Goal: Communication & Community: Answer question/provide support

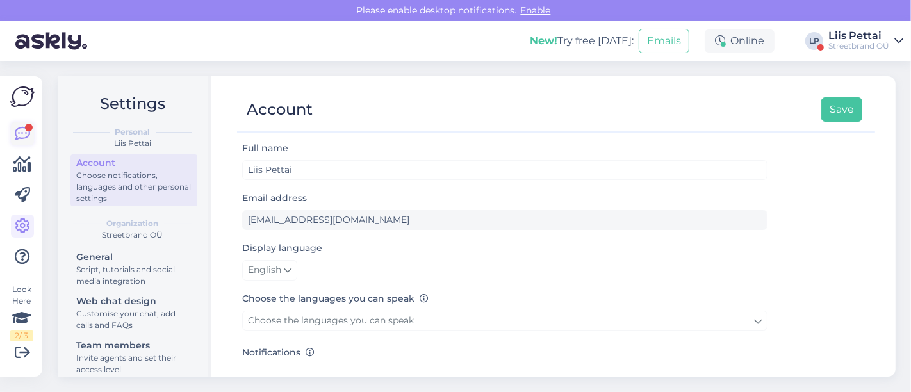
click at [24, 137] on icon at bounding box center [22, 133] width 15 height 15
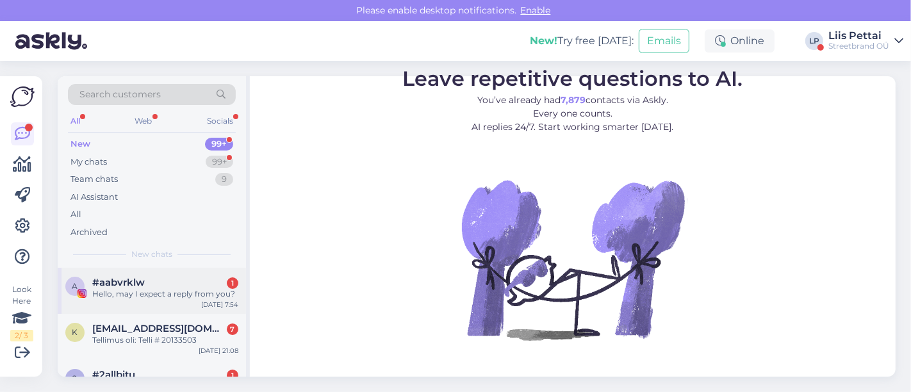
click at [126, 282] on span "#aabvrklw" at bounding box center [118, 283] width 53 height 12
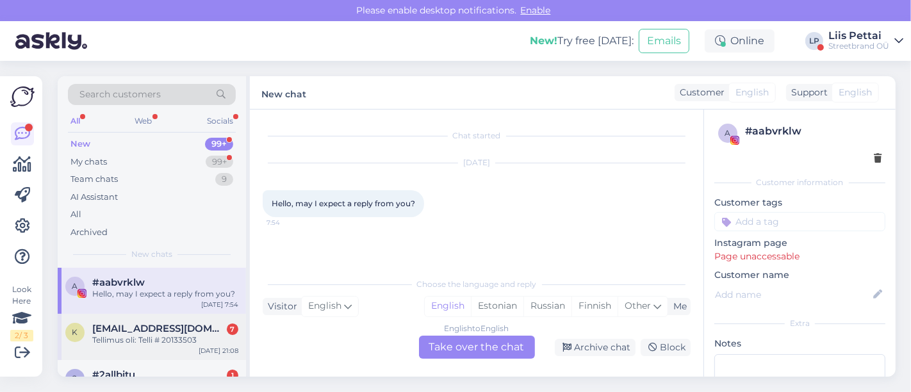
click at [181, 356] on div "k [EMAIL_ADDRESS][DOMAIN_NAME] 7 Tellimus oli: Telli # 20133503 [DATE] 21:08" at bounding box center [152, 337] width 188 height 46
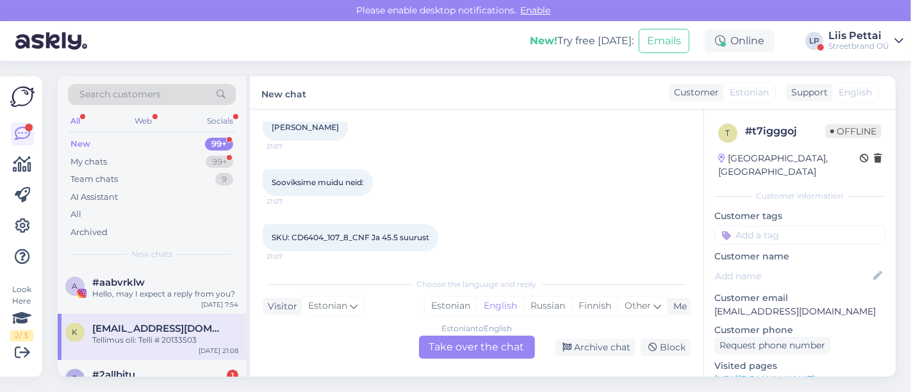
scroll to position [324, 0]
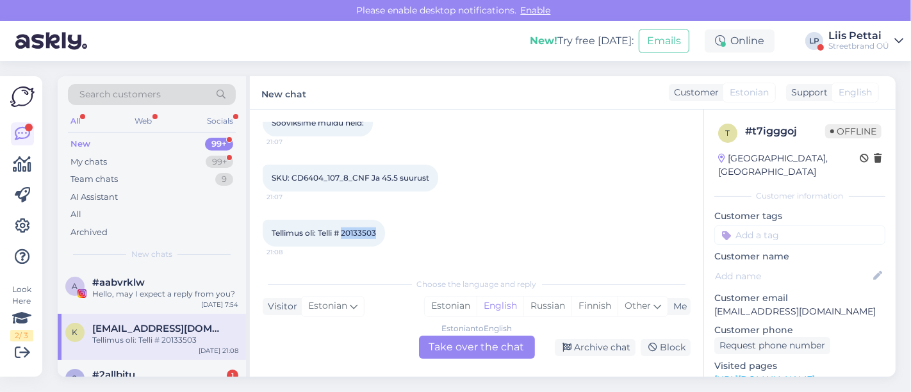
drag, startPoint x: 344, startPoint y: 233, endPoint x: 408, endPoint y: 236, distance: 64.8
click at [408, 237] on div "Tellimus oli: Telli # 20133503 21:08" at bounding box center [477, 233] width 428 height 55
copy span "20133503"
click at [513, 347] on div "Estonian to English Take over the chat" at bounding box center [477, 347] width 116 height 23
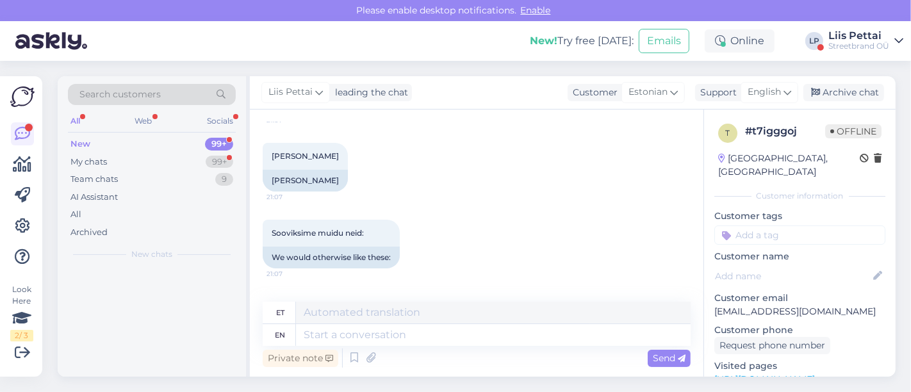
scroll to position [435, 0]
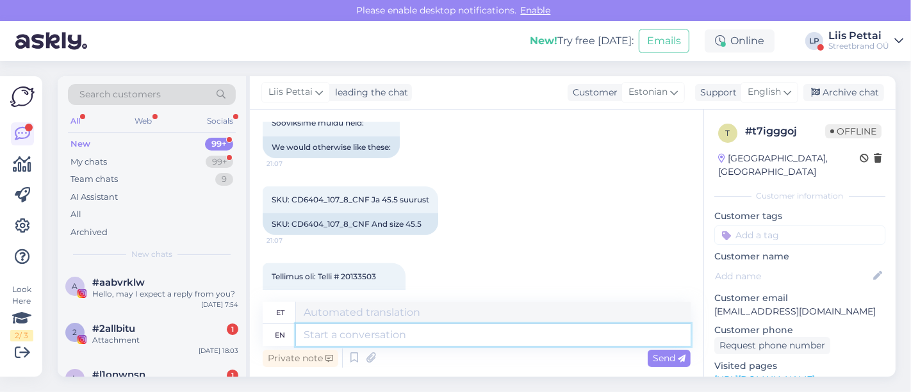
click at [496, 334] on textarea at bounding box center [493, 335] width 395 height 22
type textarea "Tere, kas"
type textarea "Tere,"
type textarea "Tere, kas ka"
type textarea "Tere, kas"
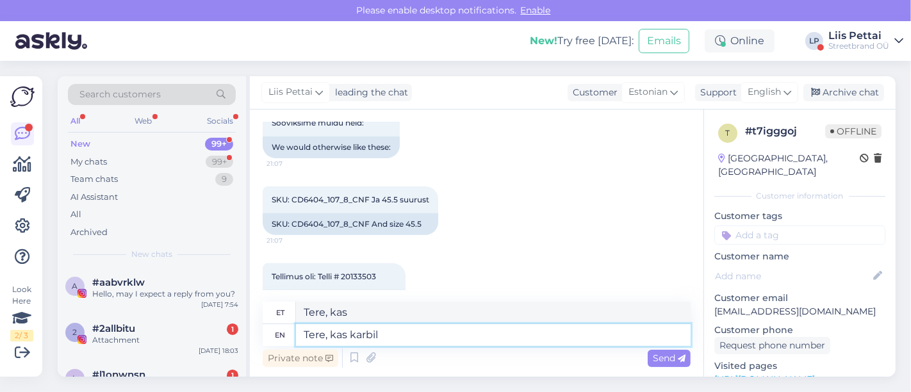
type textarea "Tere, kas karbil o"
type textarea "Tere, kas Karbil"
type textarea "Tere, kas saa"
type textarea "Tere, kas"
type textarea "Tere, kas saate öeld"
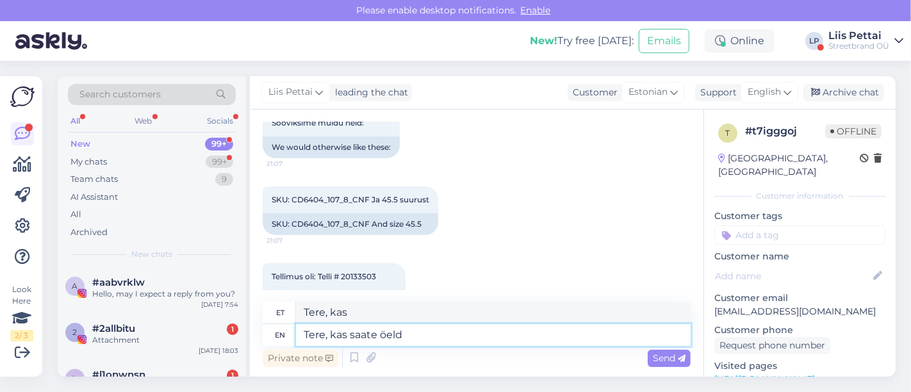
type textarea "Tere, kas saate"
type textarea "Tere, kas saate öelda, mis"
type textarea "Tere, kui sa seda ütled,"
type textarea "Tere, kas saate öelda, mis"
type textarea "Tere, kui sa seda ütled, mis"
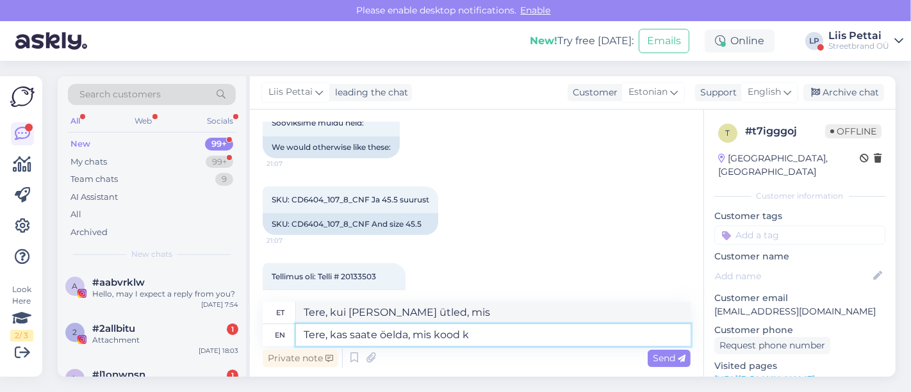
type textarea "Tere, kas saate öelda, mis kood ka"
type textarea "Tere, kas saate öelda, mis kood"
type textarea "Tere, kas saate öelda, mis kood karbil ol"
type textarea "Tere, kas saate öelda, mis kood karbil"
type textarea "Tere, kas saate öelda, mis kood karbil oli"
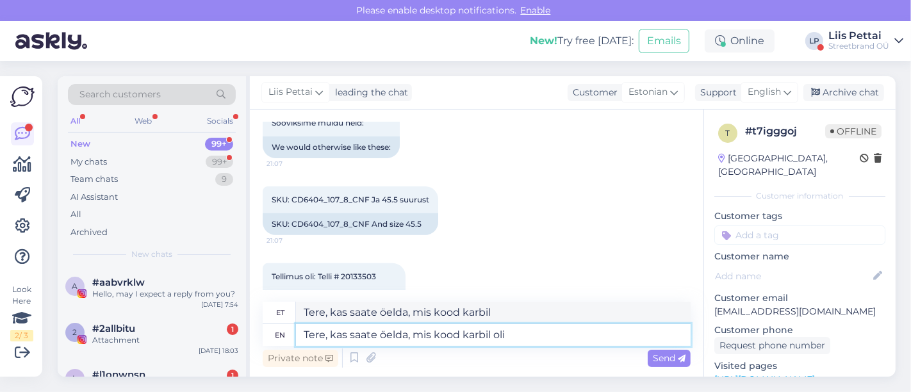
type textarea "Tere, kas saate öelda, mis kood karbil oli"
type textarea "Tere, kas saate öelda, mis kood karbil oli ja mi"
type textarea "Tere, kas saate öelda, mis kood karbil oli ja"
type textarea "Tere, kas saate öelda, mis kood karbil oli ja mis vä"
type textarea "Tere, kas saate öelda, mis kood karbil oli ja mis"
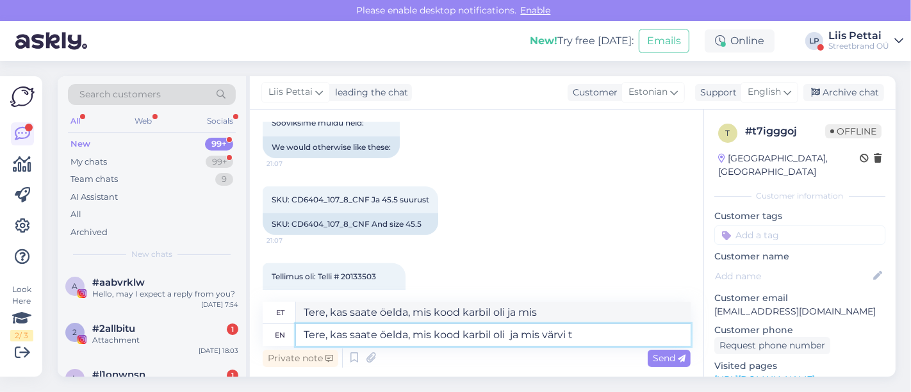
type textarea "Tere, kas saate öelda, mis kood karbil oli ja mis värvi te"
type textarea "Tere, kas saate öelda, mis kood karbil oli ja mis värvi"
type textarea "Tere, kas saate öelda, mis kood karbil oli ja mis värvi te siis"
type textarea "Tere, kas saate öelda, mis kood karbil oli ja mis värvi te"
type textarea "Tere, kas saate öelda, mis kood karbil oli ja mis värvi te siis sai"
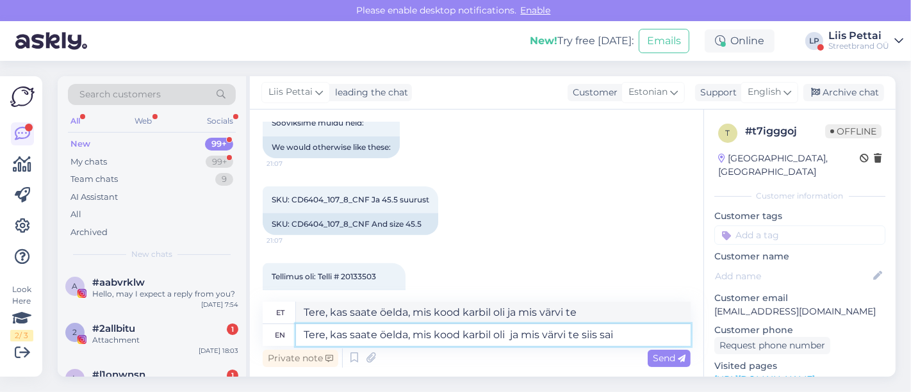
type textarea "Tere, kui saate öelda, mis kood karbil oli ja mis värvi te siis"
type textarea "Tere, kas saate öelda, mis kood karbil oli ja mis värvi te siis saite?"
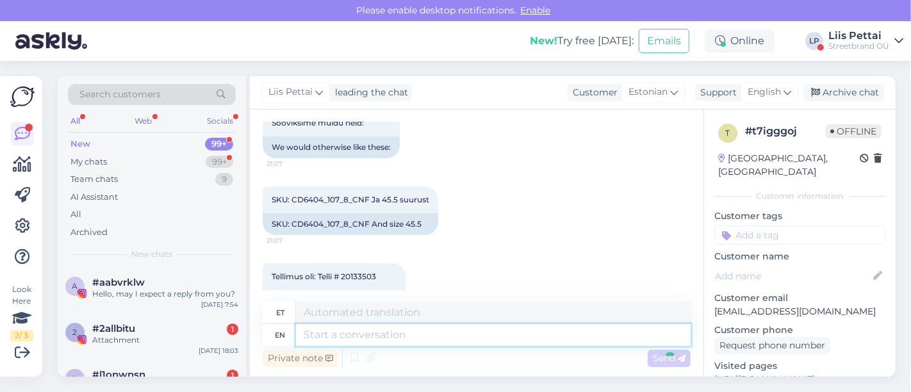
scroll to position [596, 0]
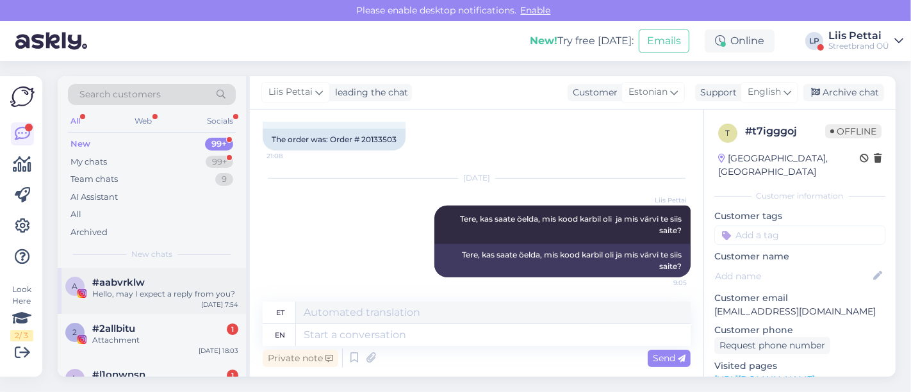
click at [174, 291] on div "Hello, may I expect a reply from you?" at bounding box center [165, 294] width 146 height 12
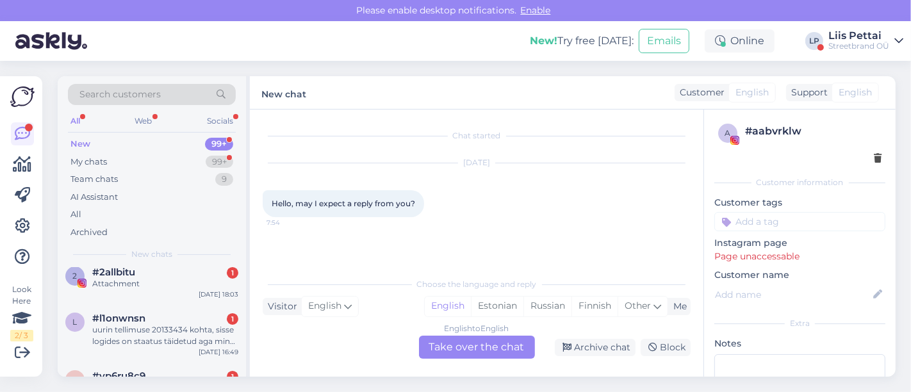
scroll to position [85, 0]
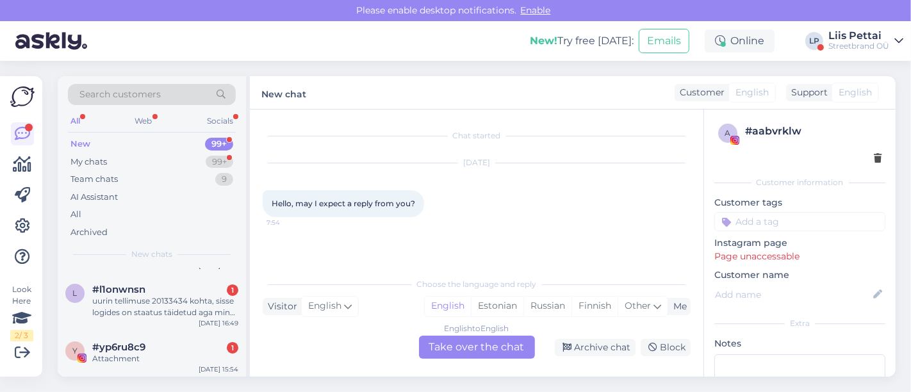
click at [174, 291] on div "#l1onwnsn 1" at bounding box center [165, 290] width 146 height 12
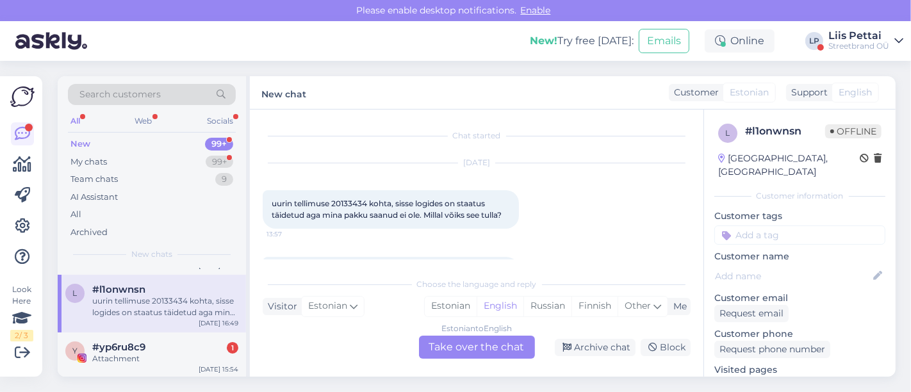
scroll to position [49, 0]
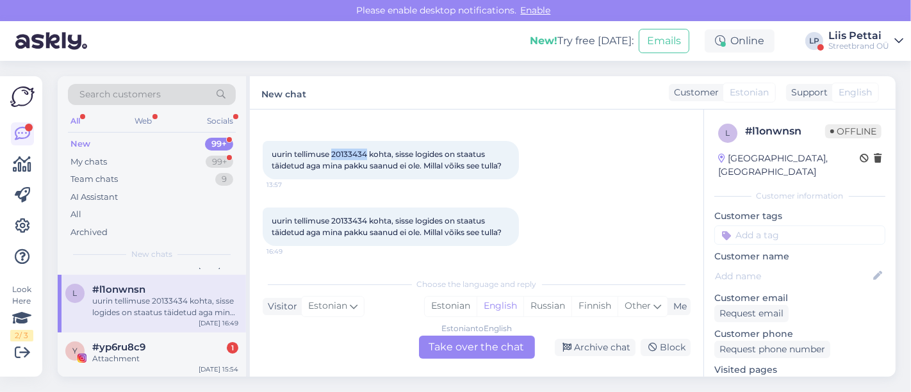
drag, startPoint x: 333, startPoint y: 153, endPoint x: 367, endPoint y: 154, distance: 33.3
click at [367, 154] on span "uurin tellimuse 20133434 kohta, sisse logides on staatus täidetud aga mina pakk…" at bounding box center [387, 159] width 230 height 21
copy span "20133434"
click at [467, 340] on div "Estonian to English Take over the chat" at bounding box center [477, 347] width 116 height 23
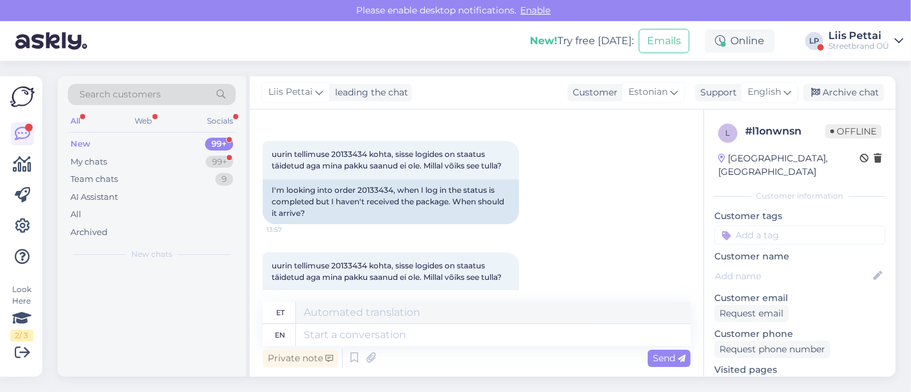
scroll to position [0, 0]
click at [419, 340] on textarea at bounding box center [493, 335] width 395 height 22
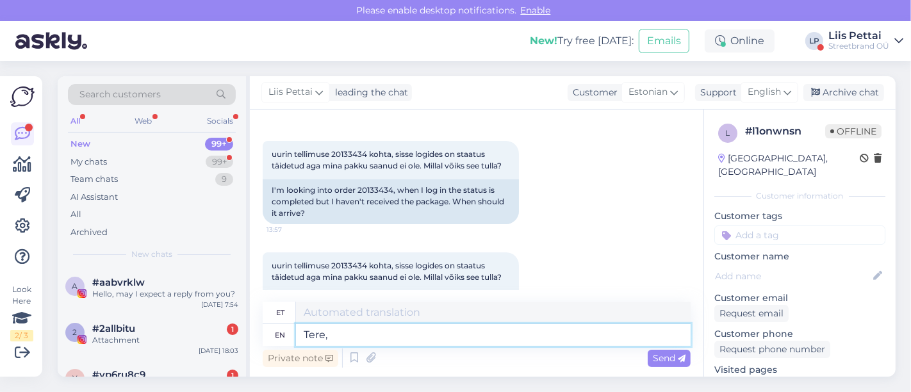
type textarea "Tere, j"
type textarea "Tere,"
type textarea "Tere, jalatsid o"
type textarea "Tere, jalatsid"
type textarea "Tere, jalatsid on ei"
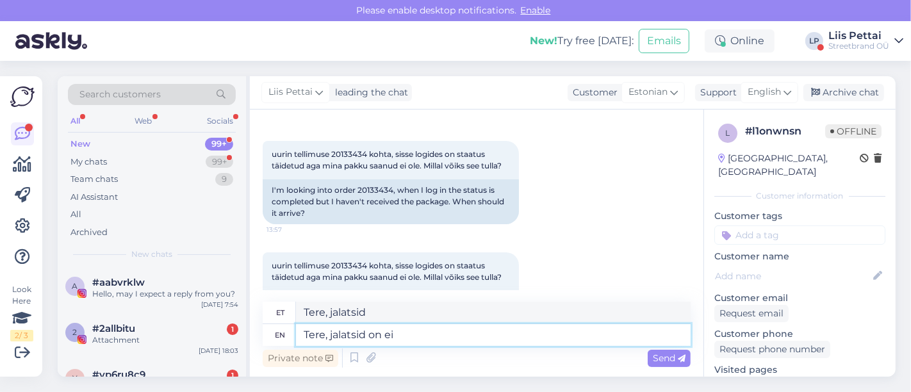
type textarea "Tere, jalatsid on"
type textarea "Tere, jalatsid on eile pak"
type textarea "Tere, jalatsid eile"
type textarea "Tere, jalatsid on eile pakitud ja"
type textarea "Tere, jalatsid on eile pakitud"
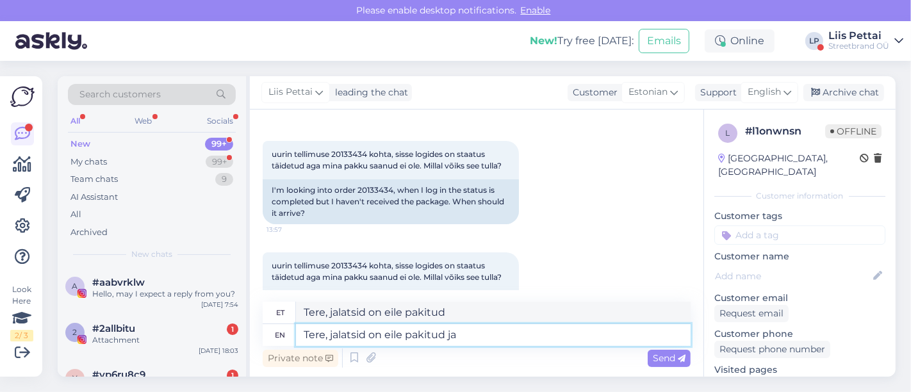
type textarea "Tere, jalatsid on eile pakitud ja l"
type textarea "Tere, jalatsid on eile pakitud ja"
type textarea "Tere, jalatsid on eile pakitud ja lähevad tä"
type textarea "Tere, jalatsid on eile pakitud ja lähevad"
type textarea "Tere, jalatsid on eile pakitud ja lähevad täna ku"
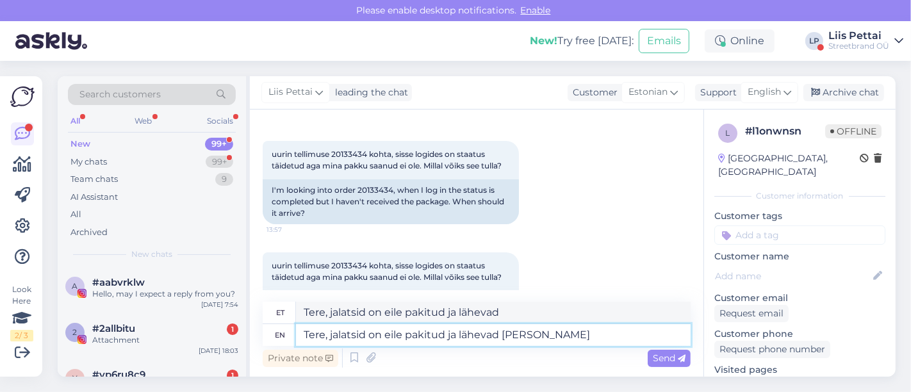
type textarea "Tere, jalatsid on eile pakitud ja lähevad täna"
type textarea "Tere, jalatsid on eile pakitud ja lähevad [PERSON_NAME] kullerile?"
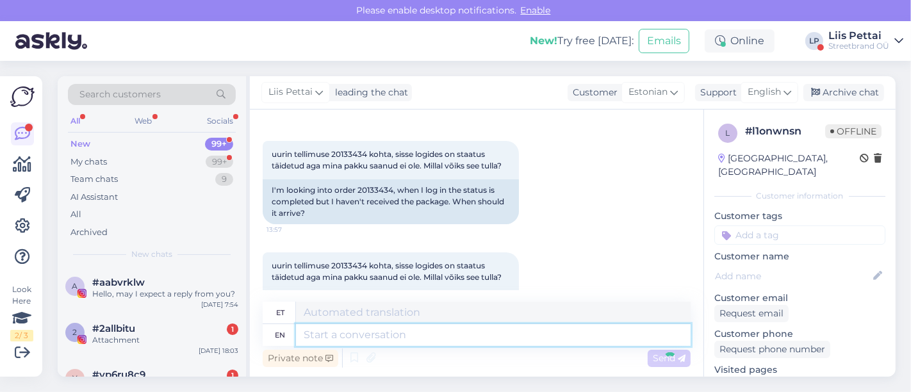
scroll to position [212, 0]
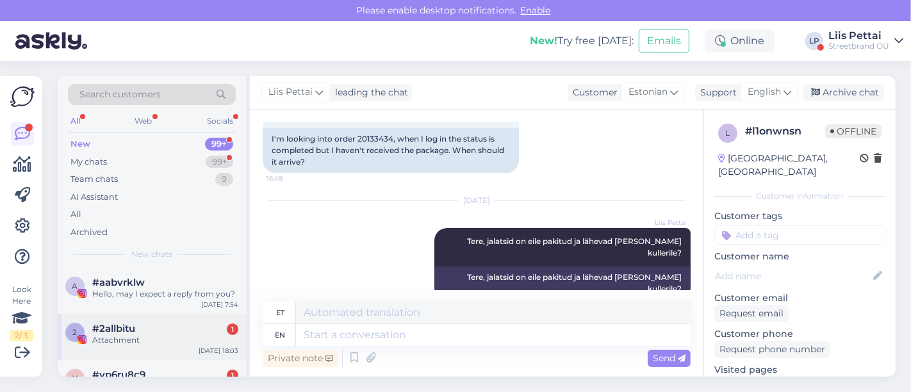
click at [150, 351] on div "2 #2allbitu 1 Attachment Sep 10 18:03" at bounding box center [152, 337] width 188 height 46
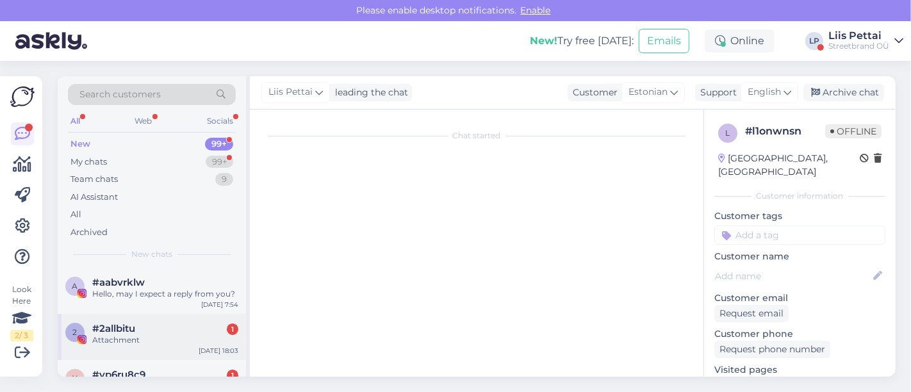
scroll to position [0, 0]
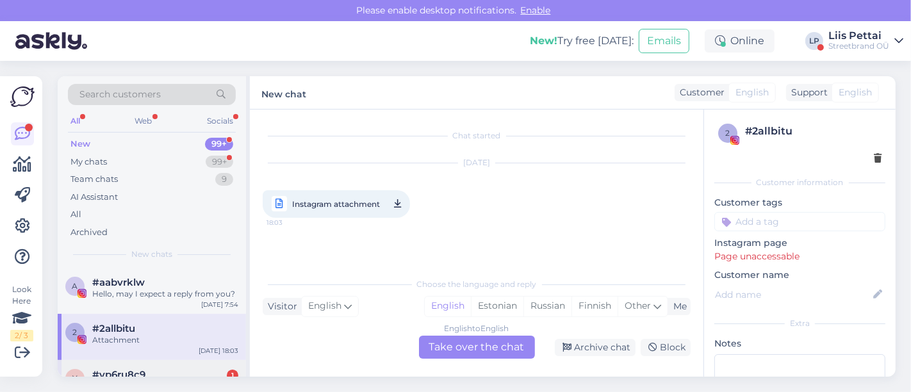
click at [148, 369] on div "#yp6ru8c9 1" at bounding box center [165, 375] width 146 height 12
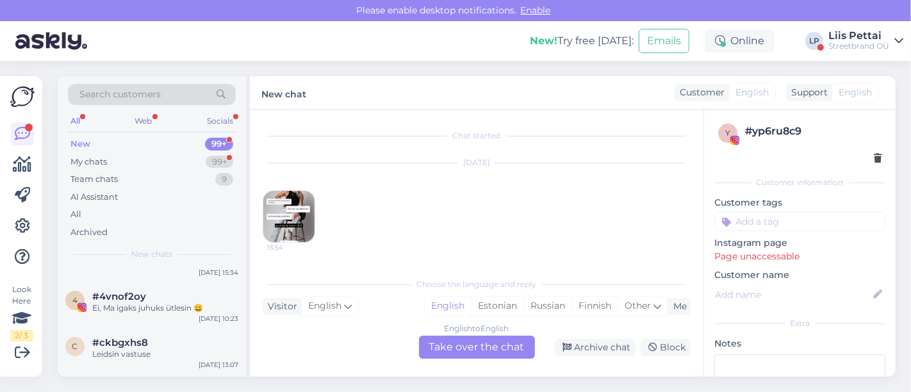
scroll to position [142, 0]
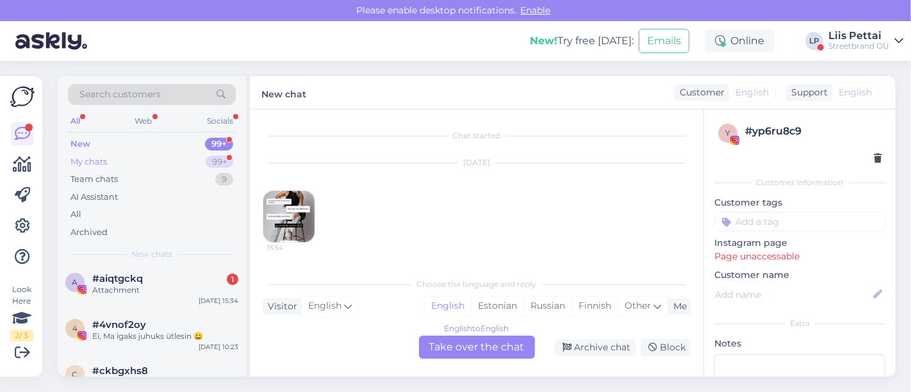
click at [119, 159] on div "My chats 99+" at bounding box center [152, 162] width 168 height 18
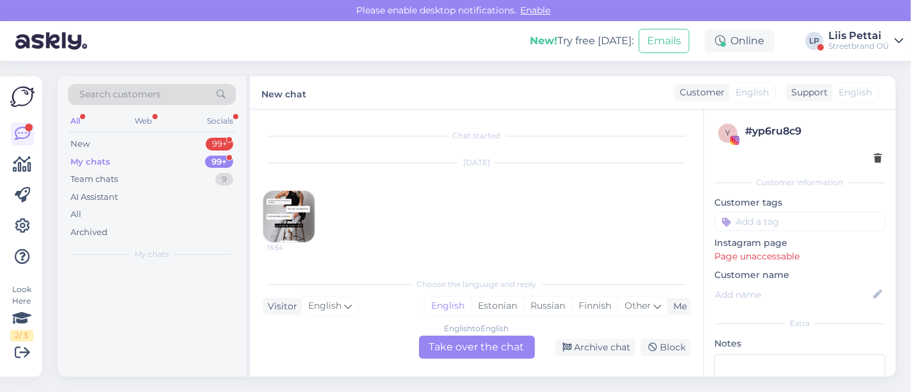
scroll to position [0, 0]
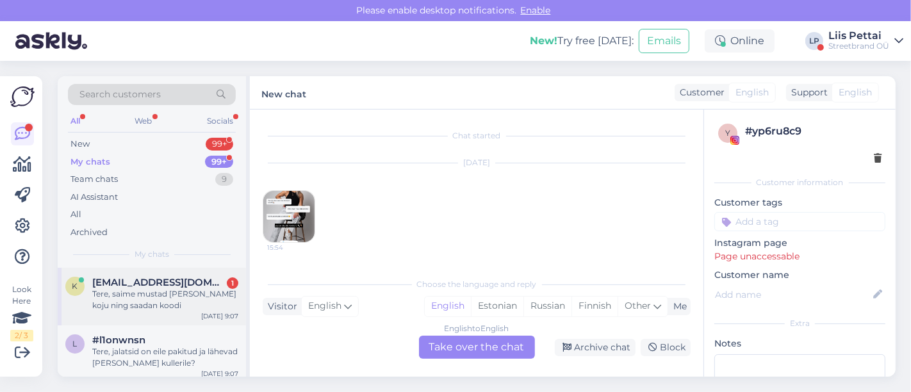
click at [123, 285] on span "[EMAIL_ADDRESS][DOMAIN_NAME]" at bounding box center [158, 283] width 133 height 12
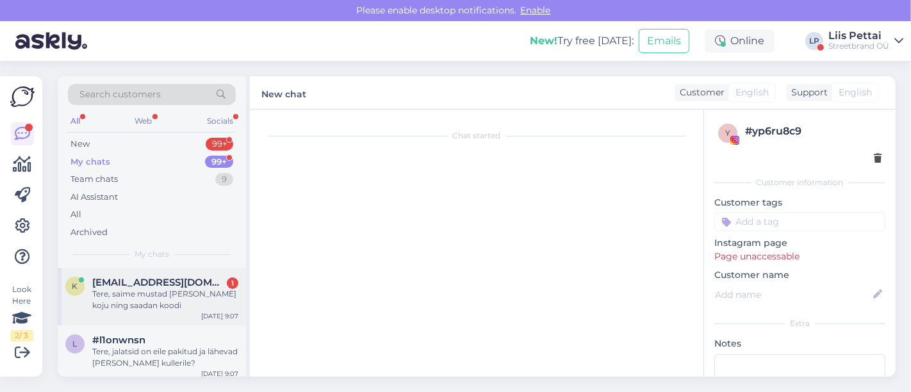
scroll to position [685, 0]
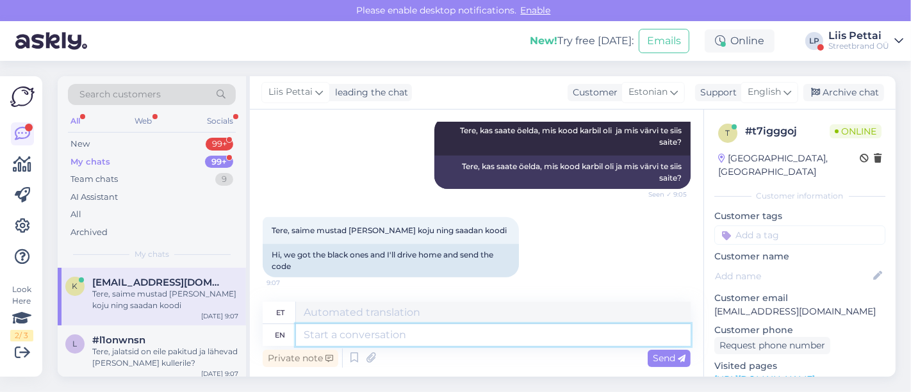
click at [432, 347] on div "et en Private note Send" at bounding box center [477, 336] width 428 height 69
click at [443, 342] on textarea at bounding box center [493, 335] width 395 height 22
click at [138, 149] on div "New 99+" at bounding box center [152, 144] width 168 height 18
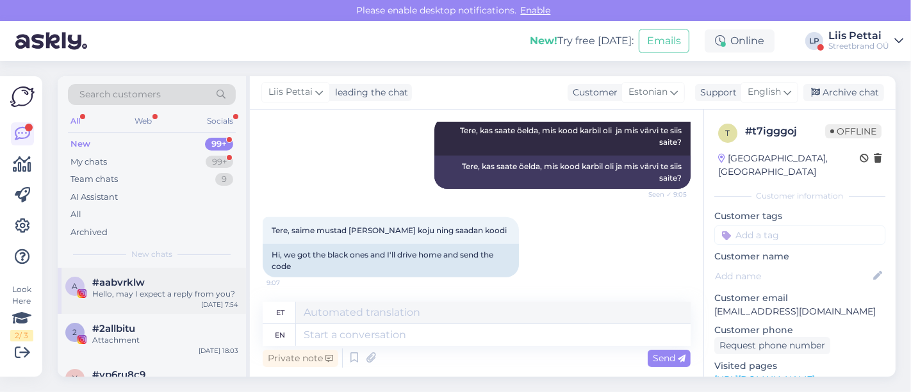
click at [125, 297] on div "Hello, may I expect a reply from you?" at bounding box center [165, 294] width 146 height 12
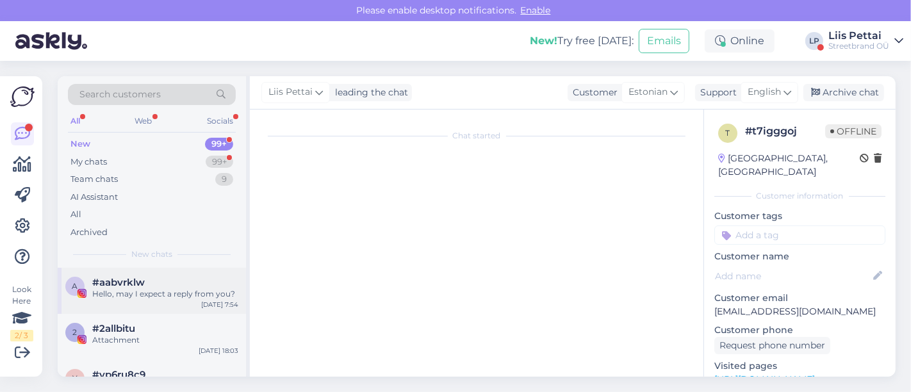
scroll to position [0, 0]
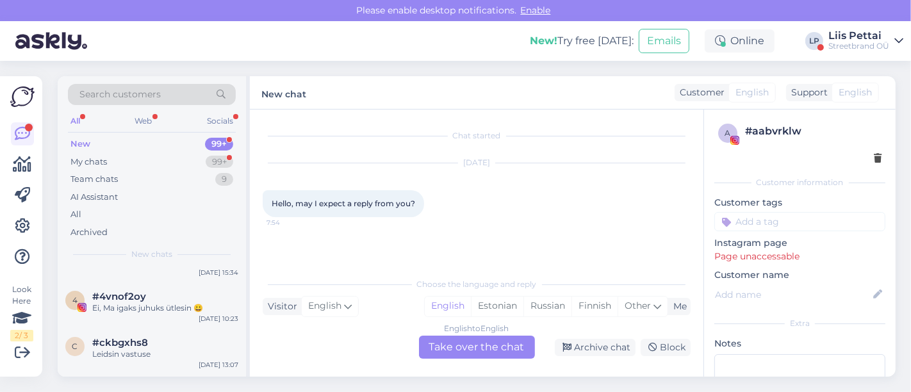
click at [125, 297] on span "#4vnof2oy" at bounding box center [119, 297] width 54 height 12
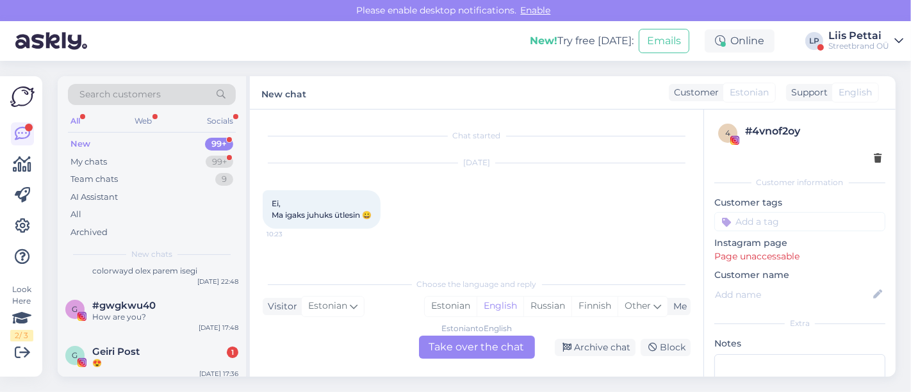
scroll to position [513, 0]
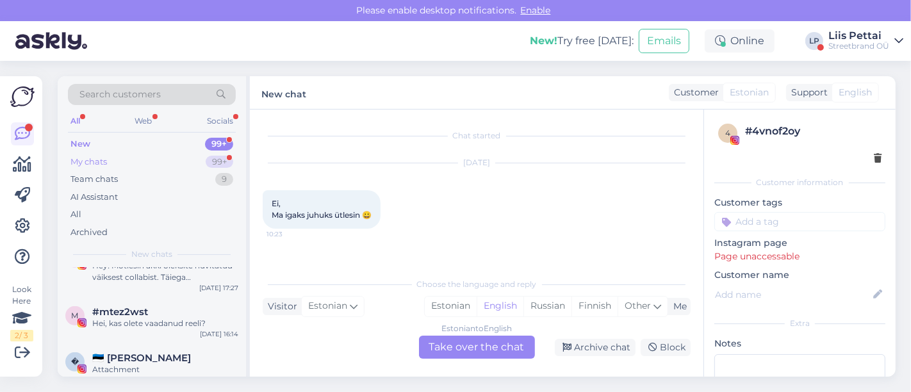
click at [115, 160] on div "My chats 99+" at bounding box center [152, 162] width 168 height 18
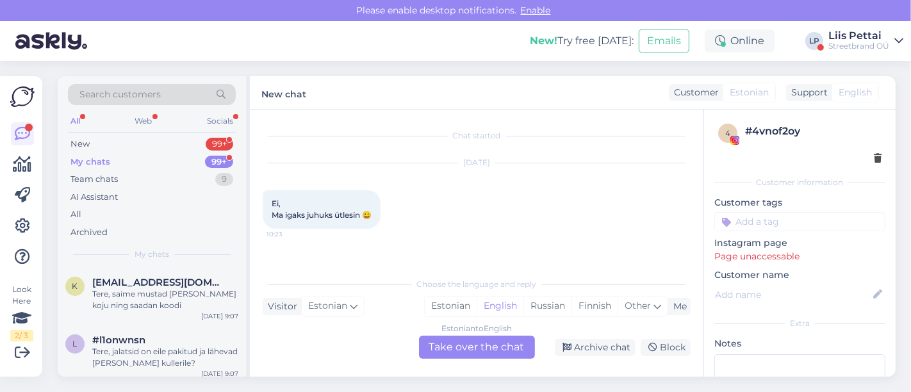
click at [870, 41] on div "Streetbrand OÜ" at bounding box center [859, 46] width 61 height 10
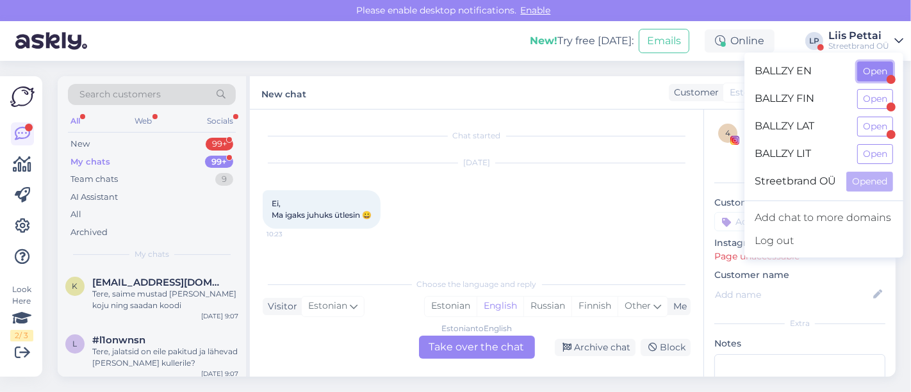
click at [872, 76] on button "Open" at bounding box center [876, 72] width 36 height 20
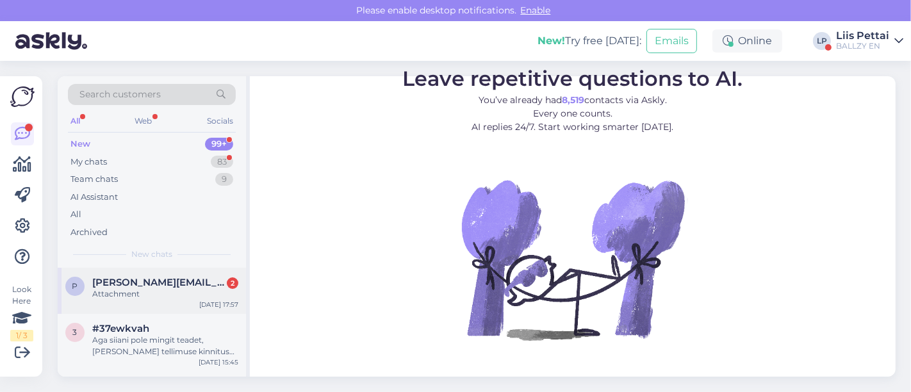
click at [176, 290] on div "Attachment" at bounding box center [165, 294] width 146 height 12
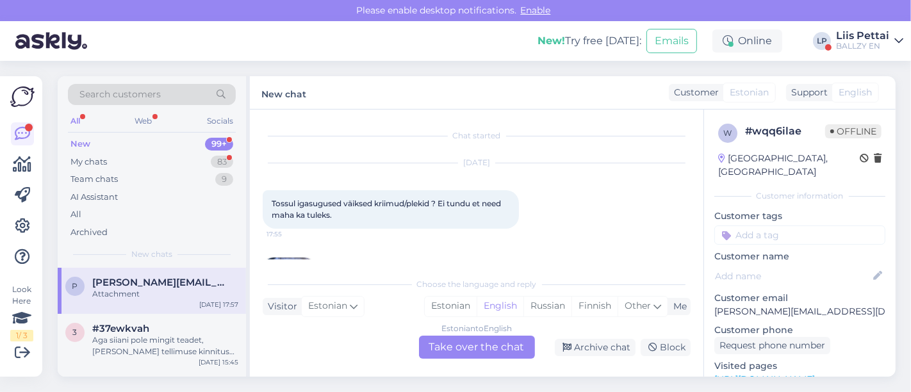
scroll to position [121, 0]
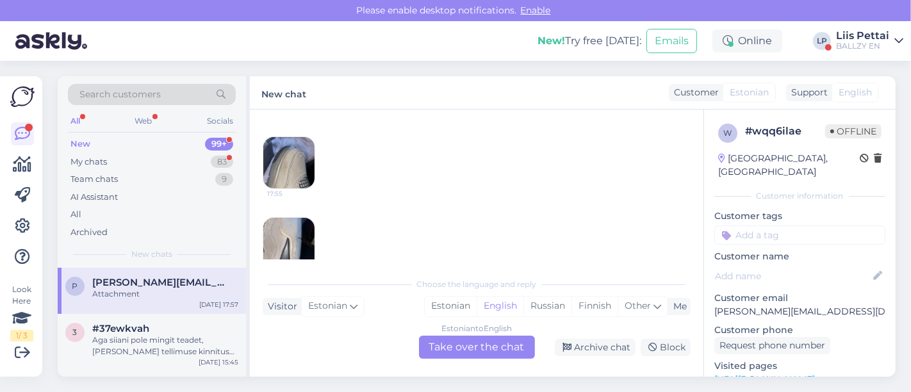
click at [288, 163] on img at bounding box center [288, 162] width 51 height 51
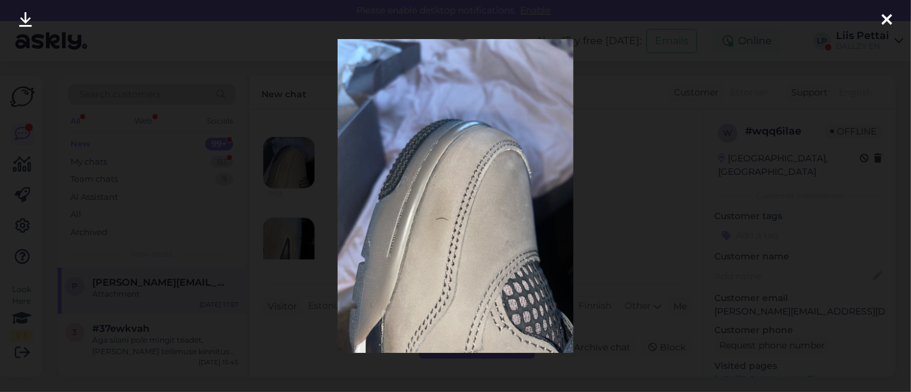
click at [253, 213] on div at bounding box center [455, 196] width 911 height 392
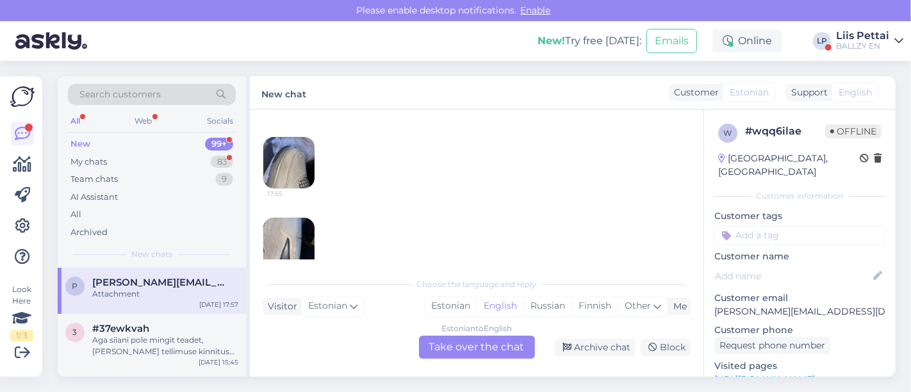
click at [274, 246] on img at bounding box center [288, 243] width 51 height 51
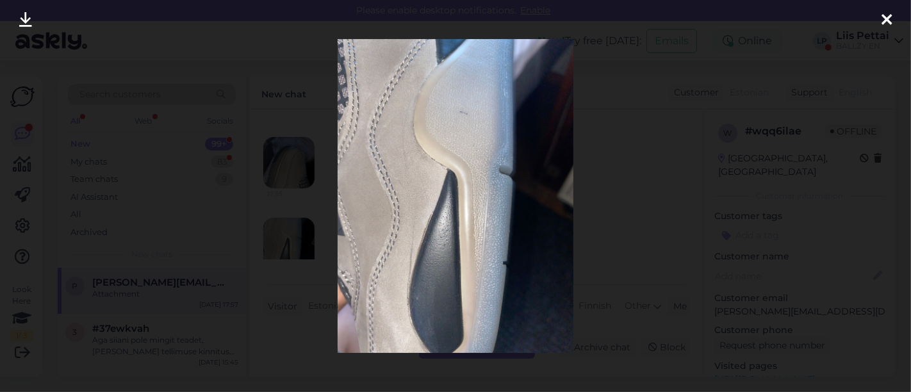
click at [289, 244] on div at bounding box center [455, 196] width 911 height 392
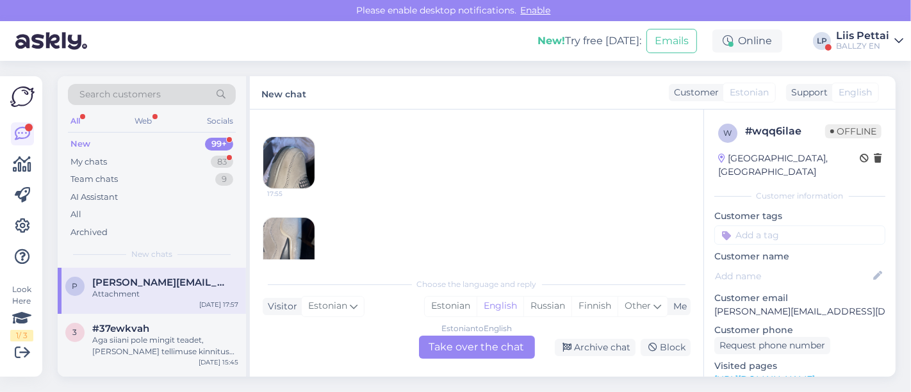
click at [450, 352] on div "Estonian to English Take over the chat" at bounding box center [477, 347] width 116 height 23
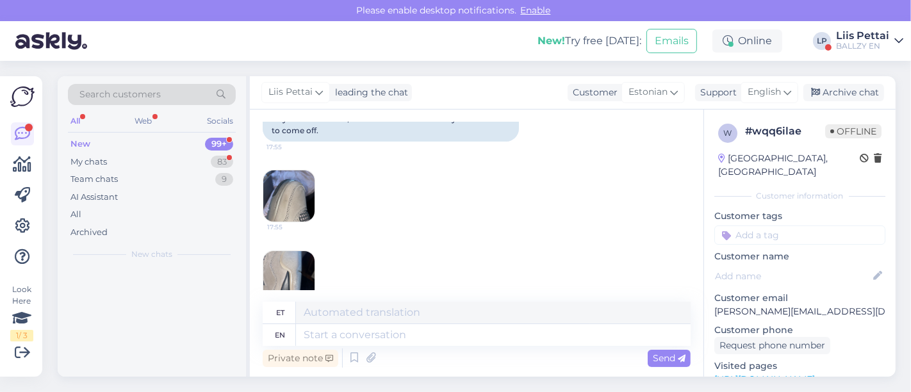
scroll to position [146, 0]
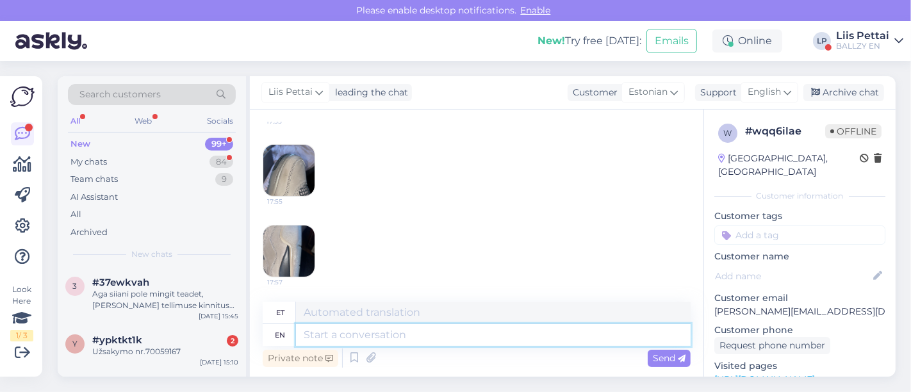
click at [426, 336] on textarea at bounding box center [493, 335] width 395 height 22
type textarea "Mis on"
type textarea "Preili"
type textarea "Mis on tl"
type textarea "Mis on peal"
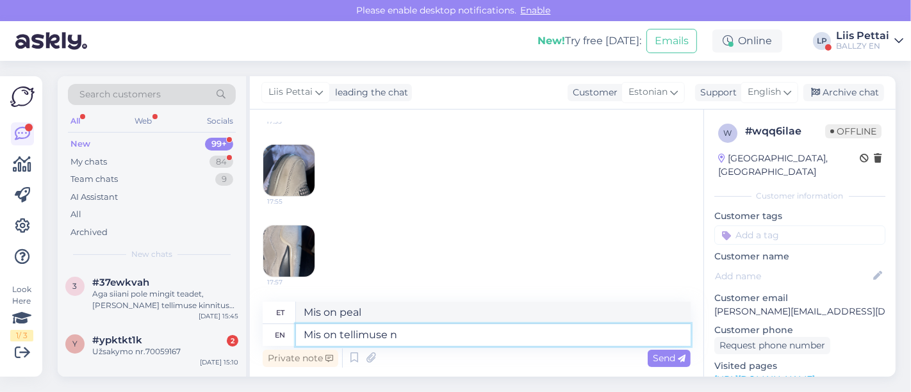
type textarea "Mis on tellimuse nu"
type textarea "Mis on tellimuses"
type textarea "Mis on tellimuse number?"
type textarea "Mis on tellimuse numbril?"
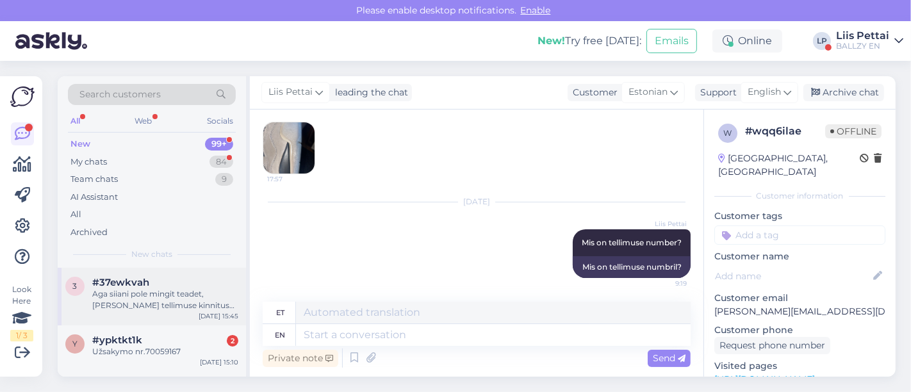
click at [185, 292] on div "Aga siiani pole mingit teadet, peale tellimuse kinnituse, kas on võimalik lisai…" at bounding box center [165, 299] width 146 height 23
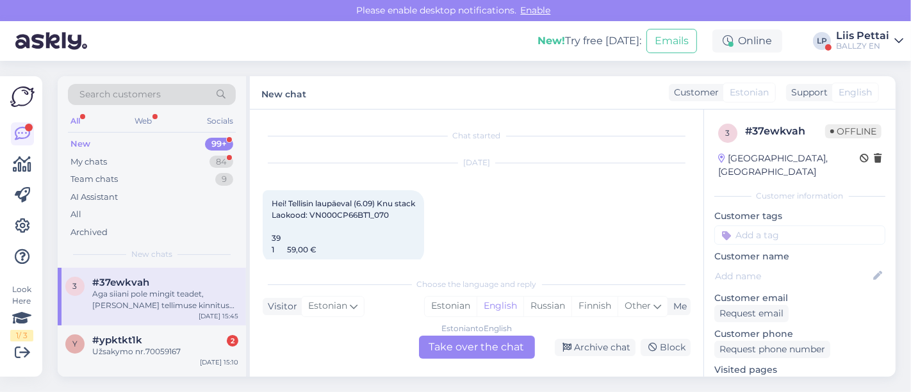
scroll to position [84, 0]
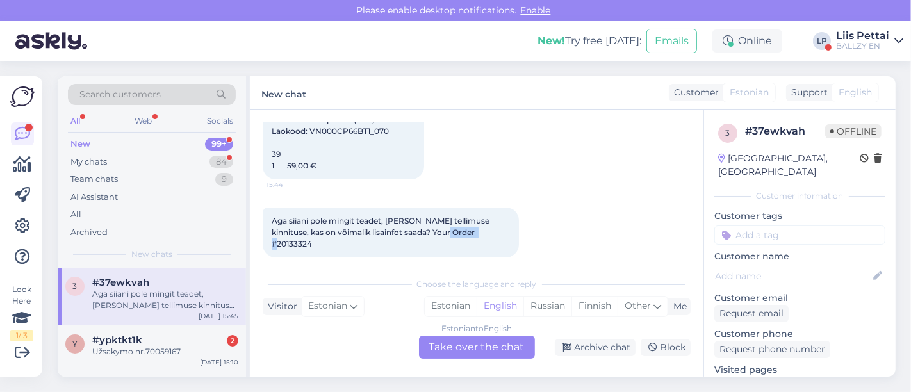
drag, startPoint x: 430, startPoint y: 235, endPoint x: 480, endPoint y: 233, distance: 50.0
click at [480, 233] on div "Aga siiani pole mingit teadet, peale tellimuse kinnituse, kas on võimalik lisai…" at bounding box center [391, 233] width 256 height 50
copy span "20133324"
click at [458, 350] on div "Estonian to English Take over the chat" at bounding box center [477, 347] width 116 height 23
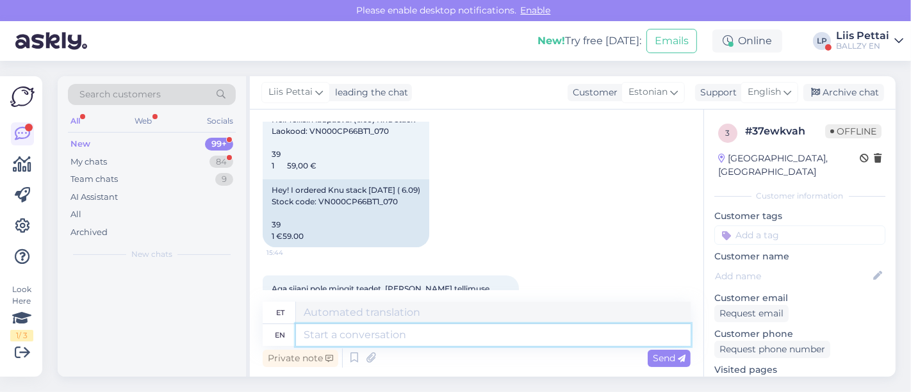
click at [430, 340] on textarea at bounding box center [493, 335] width 395 height 22
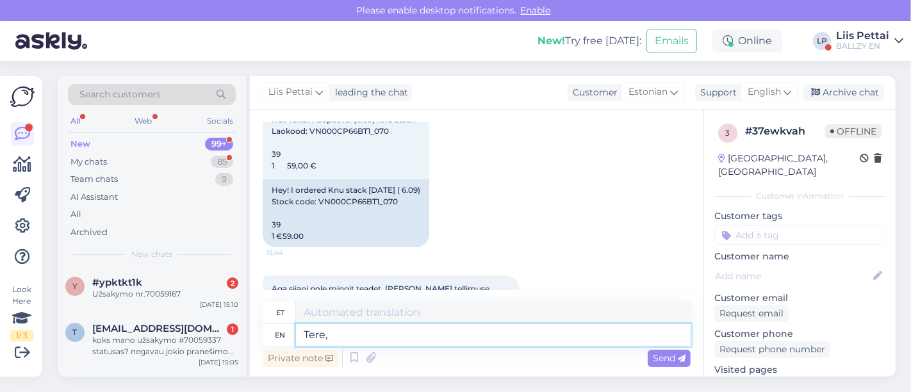
type textarea "Tere,"
type textarea "Tere, hetkel ei"
type textarea "Tere, hetkel"
type textarea "Tere, hetkel ei ole"
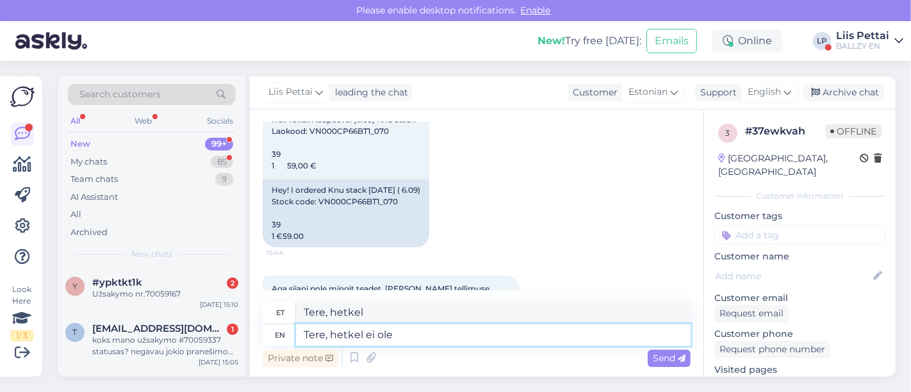
type textarea "Tere, hetkel ei"
type textarea "Tere, hetkel ei ole"
type textarea "Tere, hetkel ei ole smartpost sed"
type textarea "Tere, hetkel ei ole olemas smartpost"
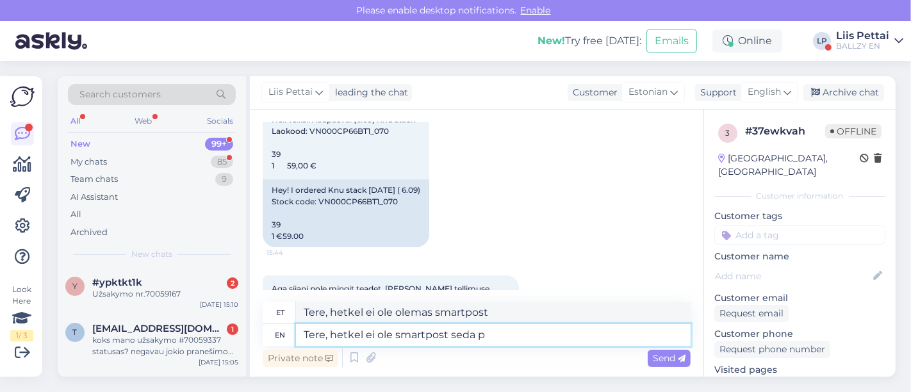
type textarea "Tere, hetkel ei ole smartpost seda pa"
type textarea "Tere, hetkel ei ole smartpost seda"
type textarea "Tere, hetkel ei ole smartpost seda pakki si"
type textarea "Tere, hetkel ei ole smartpost seda pakki"
type textarea "Tere, hetkel ei ole smartpost seda pakki sisse p"
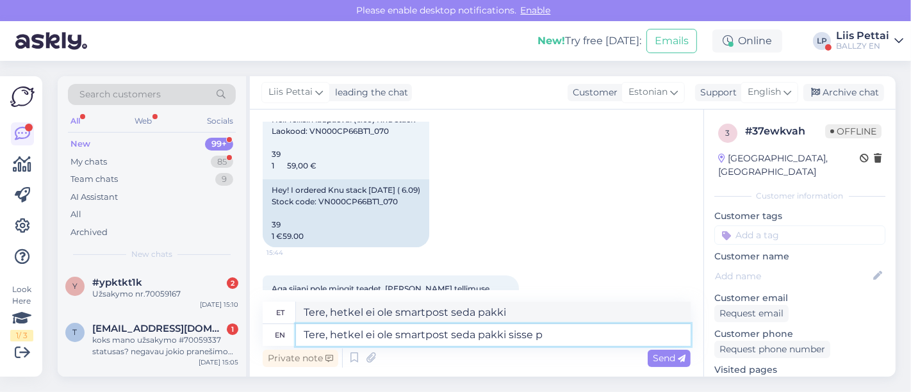
type textarea "Tere, hetkel ei ole smartpost seda pakki sisse"
type textarea "Tere, hetkel ei ole smartpost seda pakki sisse piiskutanud, uu"
type textarea "Tere, hetkel ei ole smartpost seda pakki sisse piiskutanud,"
type textarea "Tere, hetkel ei ole smartpost seda pakki sisse piiskutanud, uurime"
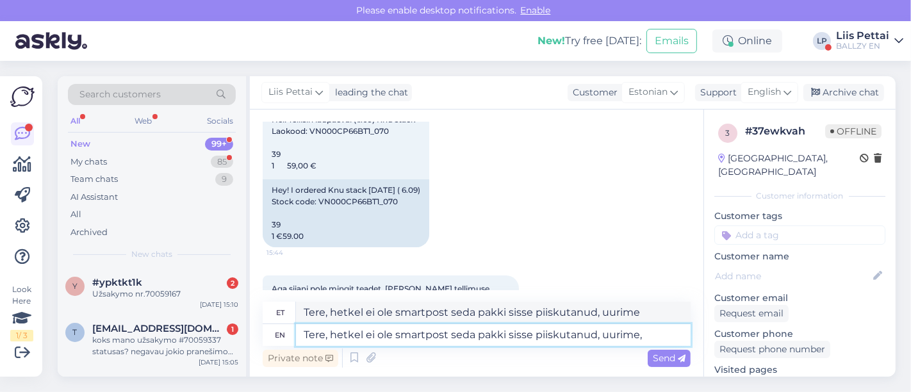
type textarea "Tere, hetkel ei ole smartpost seda pakki sisse piiskutanud, uurime, k"
type textarea "Tere, hetkel ei ole smartpost seda pakki sisse piiskutanud, uurime,"
type textarea "Tere, hetkel ei ole smartpost seda pakki sisse piiskutanud, uurime, kus see"
type textarea "Tere, hetkel ei ole smartpost seda pakki sisse piiskutanud, uurime, kus"
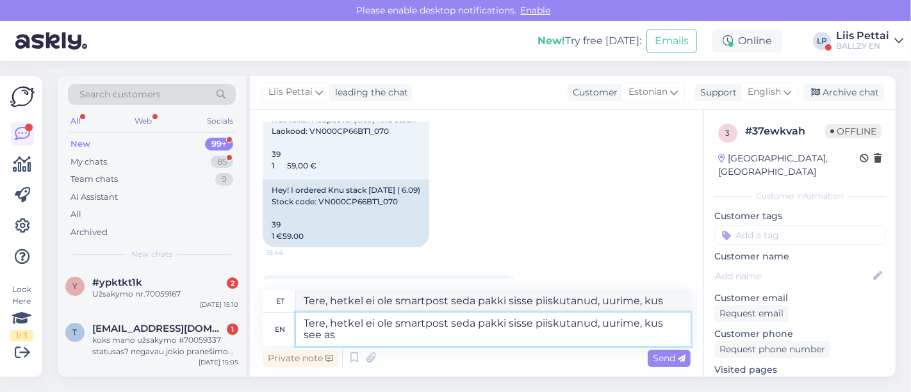
type textarea "Tere, hetkel ei ole smartpost seda pakki sisse piiskutanud, uurime, kus see asu"
type textarea "Tere, hetkel ei ole smartpost seda pakki sisse piiskutanud, uurime, kus see"
type textarea "Tere, hetkel ei ole smartpost seda pakki sisse piiskutanud, uurime, kus see asu…"
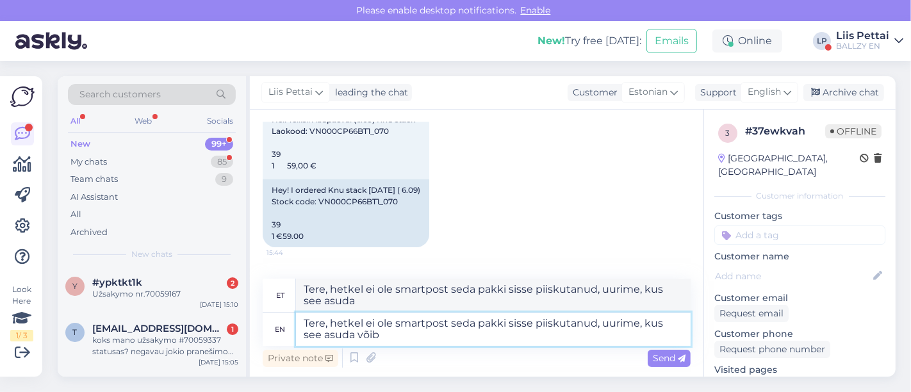
type textarea "Tere, hetkel ei ole smartpost seda pakki sisse piiskutanud, uurime, kus see asu…"
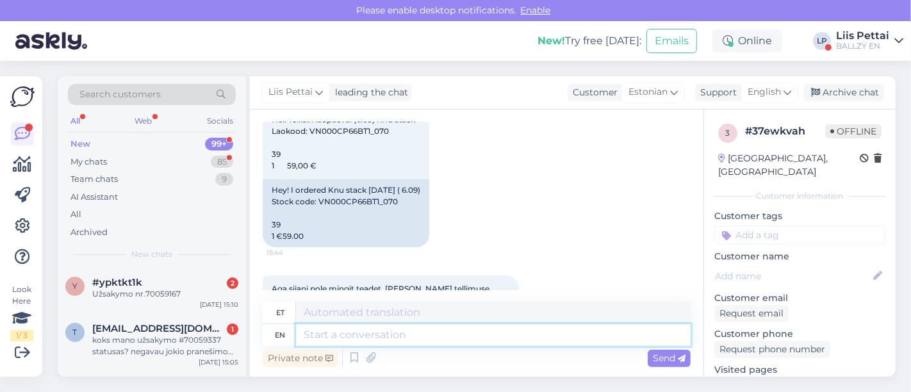
scroll to position [293, 0]
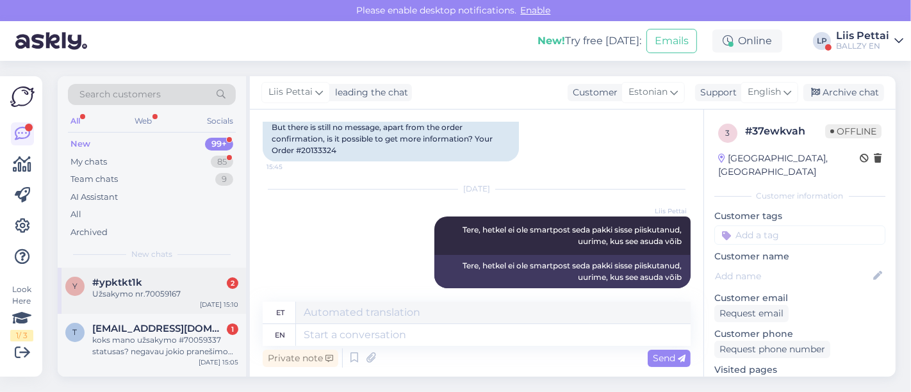
click at [172, 277] on div "#ypktkt1k 2" at bounding box center [165, 283] width 146 height 12
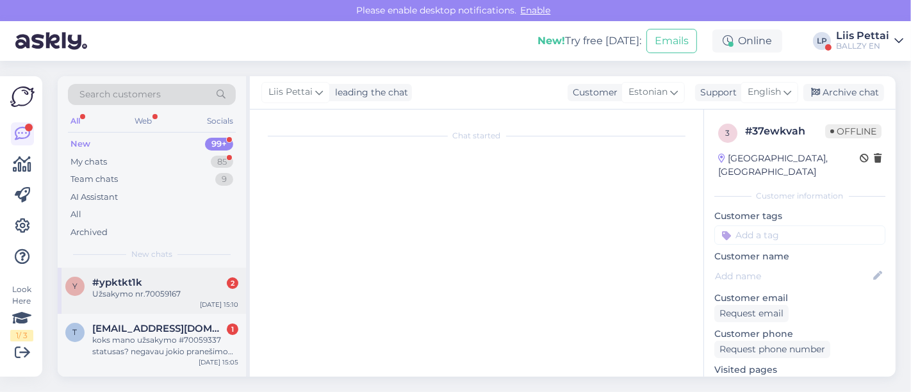
scroll to position [60, 0]
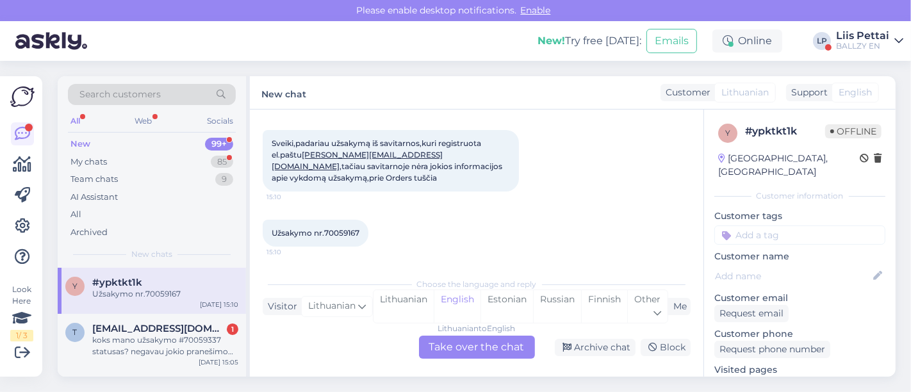
click at [481, 353] on div "Lithuanian to English Take over the chat" at bounding box center [477, 347] width 116 height 23
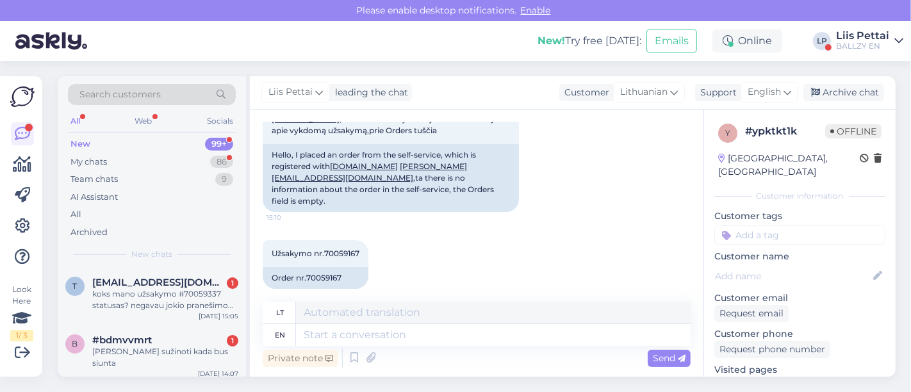
scroll to position [107, 0]
drag, startPoint x: 306, startPoint y: 266, endPoint x: 342, endPoint y: 269, distance: 36.0
click at [342, 269] on div "Order nr.70059167" at bounding box center [316, 279] width 106 height 22
copy div "70059167"
click at [363, 347] on div "Private note Send" at bounding box center [477, 358] width 428 height 24
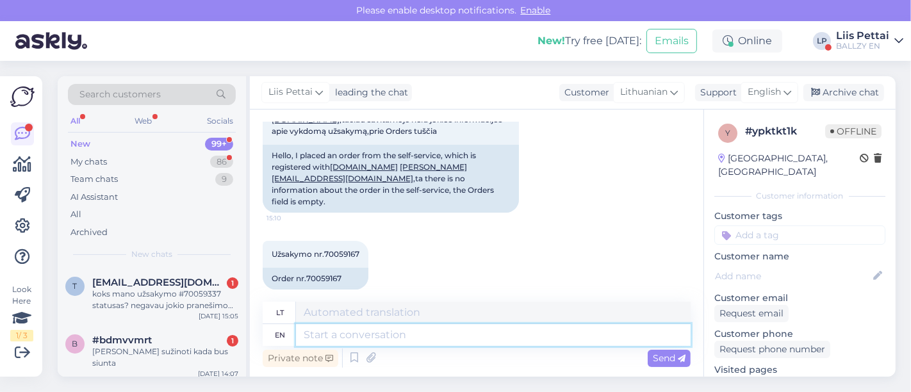
click at [363, 342] on textarea at bounding box center [493, 335] width 395 height 22
type textarea "were"
type textarea "buvo"
type textarea "were you"
type textarea "ar tu buvai?"
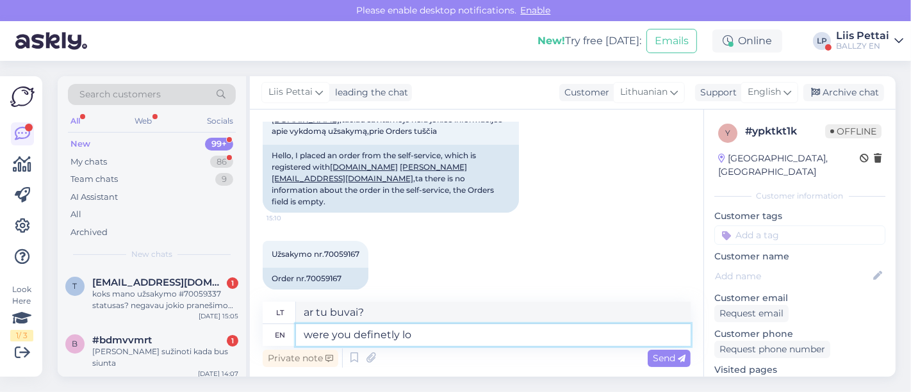
type textarea "were you definetly log"
type textarea "ar tikrai buvai?"
type textarea "were you definetly logged in?"
type textarea "ar tikrai buvai prisijungęs?"
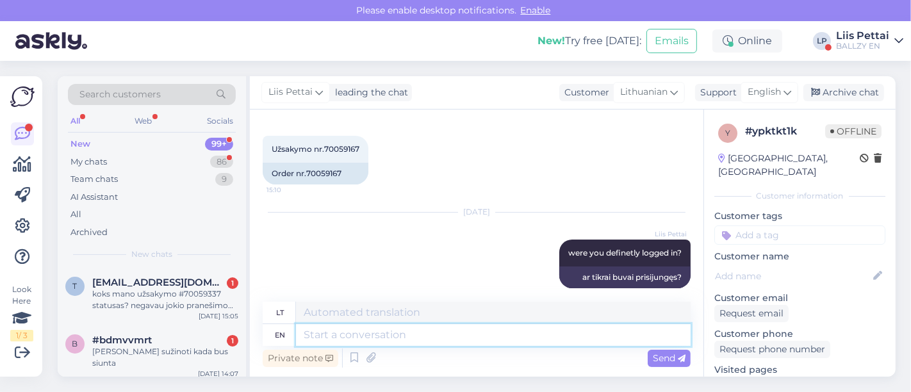
click at [448, 329] on textarea at bounding box center [493, 335] width 395 height 22
type textarea "your o"
type textarea "tavo"
type textarea "your order is"
type textarea "jūsų užsakymas"
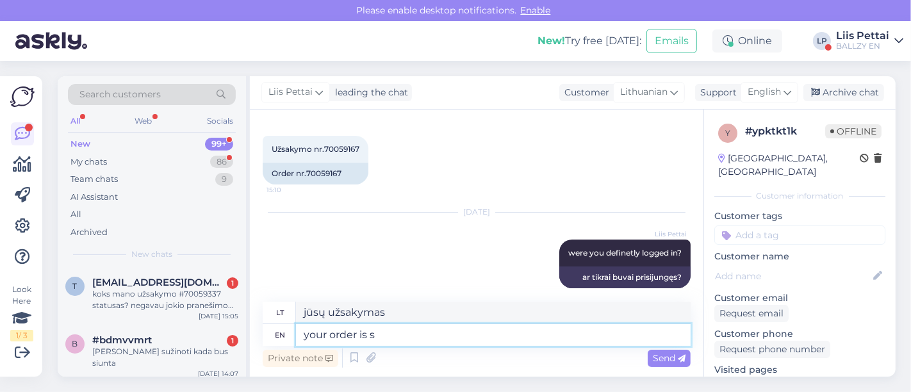
type textarea "your order is se"
type textarea "jūsų užsakymas yra"
type textarea "your order is sent o"
type textarea "jūsų užsakymas išsiųstas"
type textarea "your order is sent out 8.09"
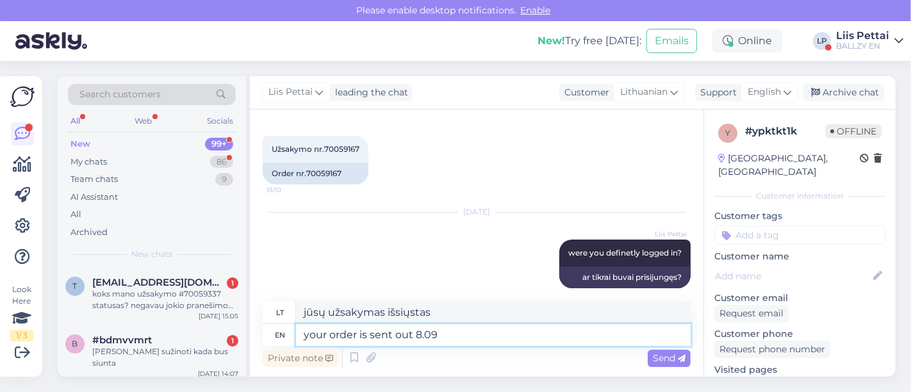
type textarea "Jūsų užsakymas išsiųstas 8.09"
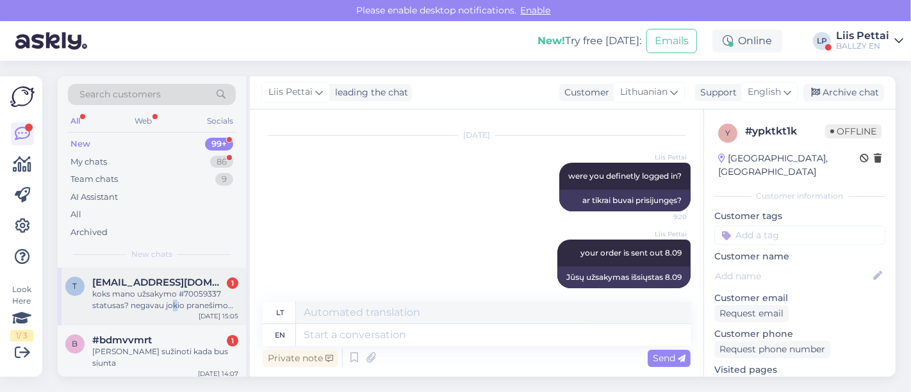
click at [173, 302] on div "koks mano užsakymo #70059337 statusas? negavau jokio pranešimo apie siuntą." at bounding box center [165, 299] width 146 height 23
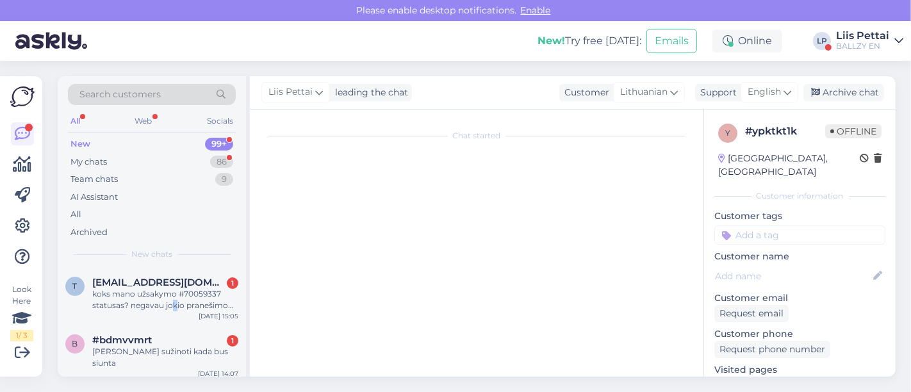
scroll to position [0, 0]
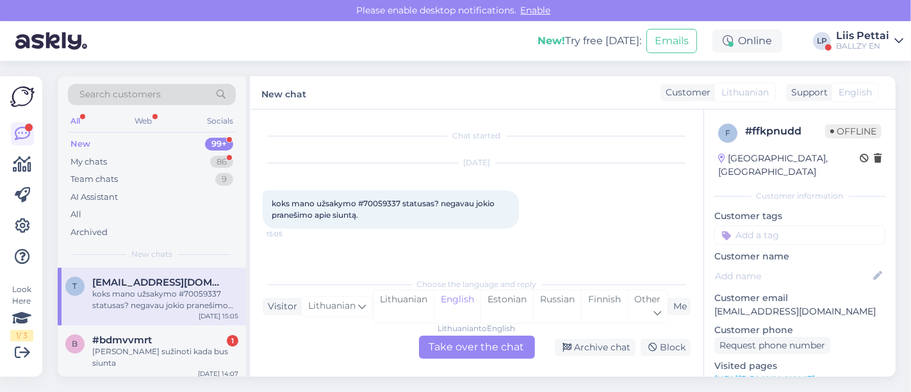
click at [491, 353] on div "Lithuanian to English Take over the chat" at bounding box center [477, 347] width 116 height 23
click at [486, 341] on div "Lithuanian to English Take over the chat" at bounding box center [477, 347] width 116 height 23
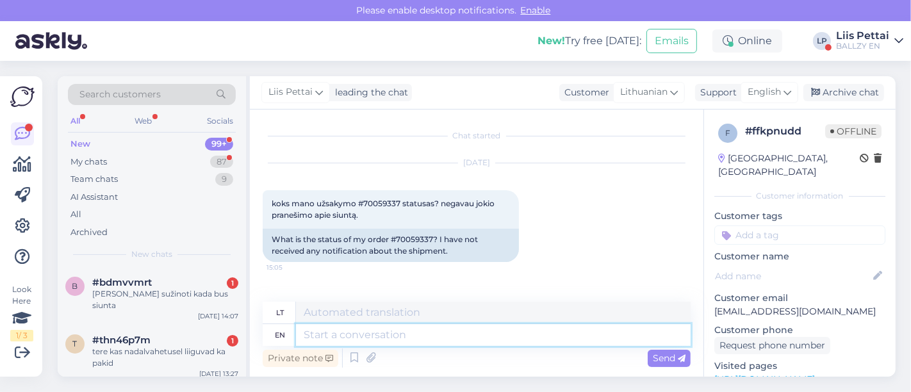
click at [368, 329] on textarea at bounding box center [493, 335] width 395 height 22
drag, startPoint x: 397, startPoint y: 237, endPoint x: 432, endPoint y: 239, distance: 34.7
click at [432, 239] on div "What is the status of my order #70059337? I have not received any notification …" at bounding box center [391, 245] width 256 height 33
copy div "70059337"
click at [437, 338] on textarea at bounding box center [493, 335] width 395 height 22
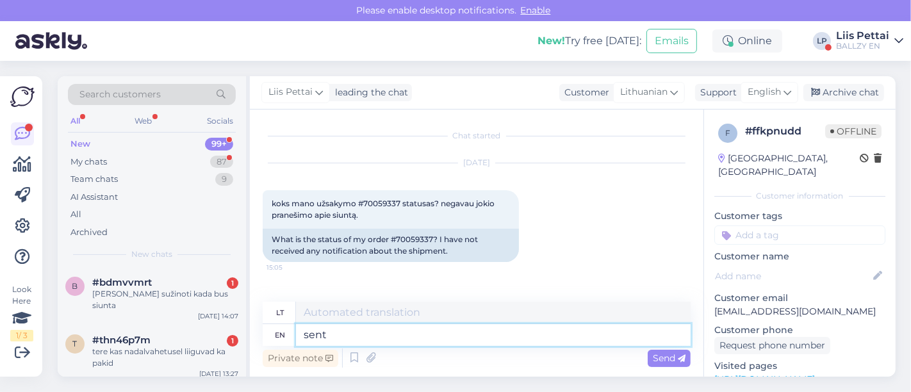
type textarea "sent o"
type textarea "išsiųstas"
type textarea "sent out yesterday"
type textarea "išsiųstas vakar"
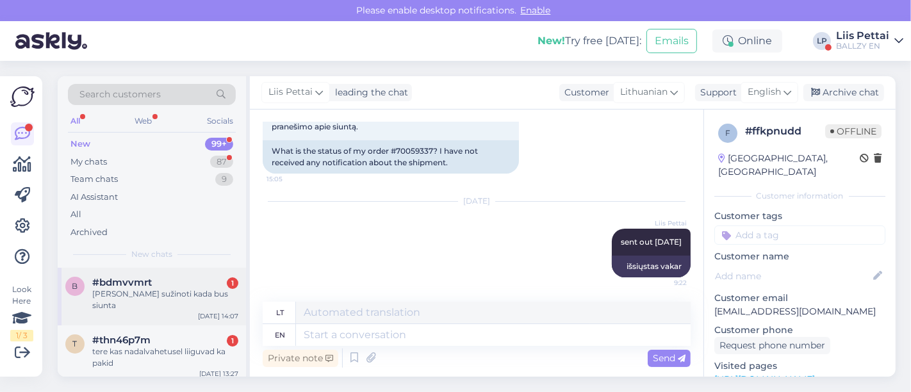
click at [161, 299] on div "Kaip galima sužinoti kada bus siunta" at bounding box center [165, 299] width 146 height 23
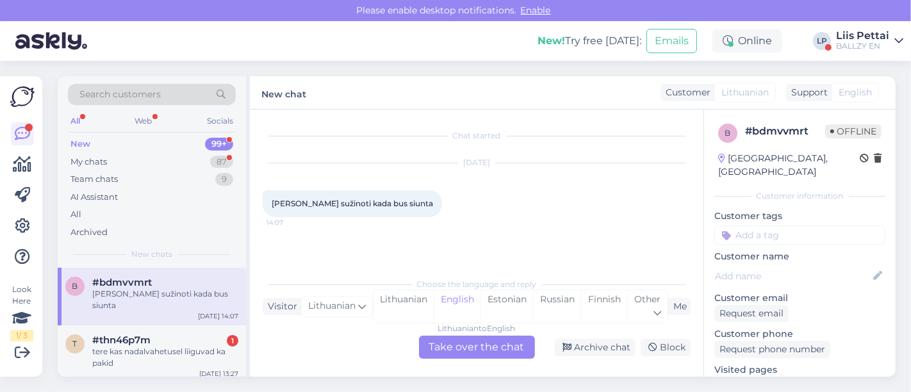
scroll to position [0, 0]
click at [456, 348] on div "Lithuanian to English Take over the chat" at bounding box center [477, 347] width 116 height 23
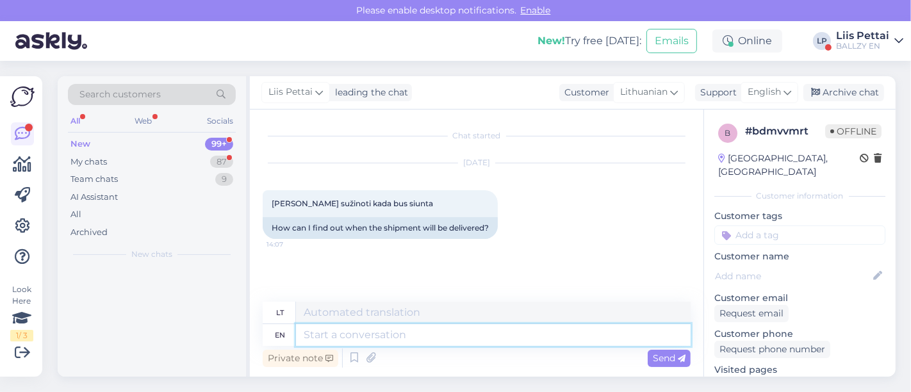
click at [447, 335] on textarea at bounding box center [493, 335] width 395 height 22
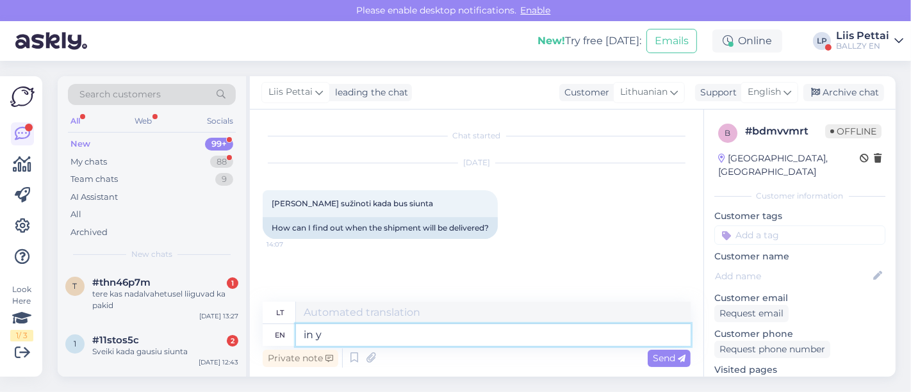
type textarea "in yo"
type textarea "į"
type textarea "in your con"
type textarea "tavo"
type textarea "in your confi"
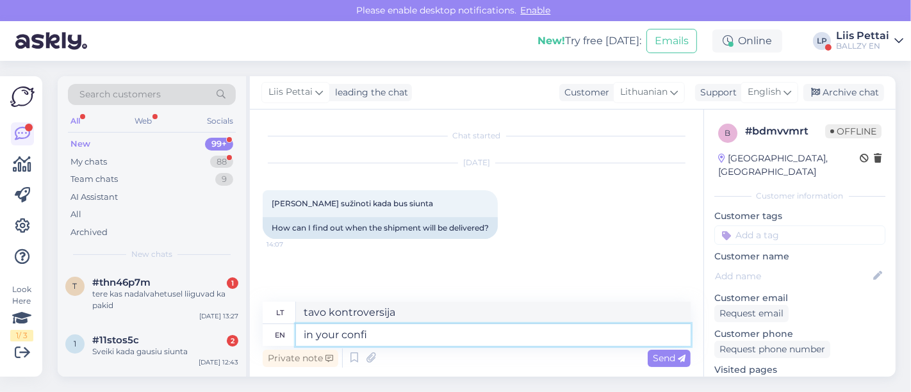
type textarea "jūsų konfidencialioje vietoje"
type textarea "in your confirmation mai"
type textarea "jūsų patvirtinime"
type textarea "in your confirmation mail is"
type textarea "jūsų patvirtinimo laiške"
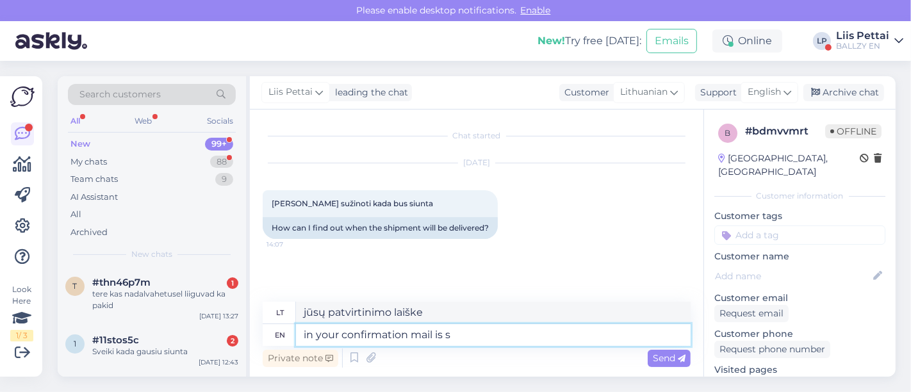
type textarea "in your confirmation mail is sa"
type textarea "jūsų patvirtinimo laiške yra"
type textarea "in your confirmation mail is said tha"
type textarea "jūsų patvirtinimo laiške rašoma"
type textarea "in your confirmation mail is said that se"
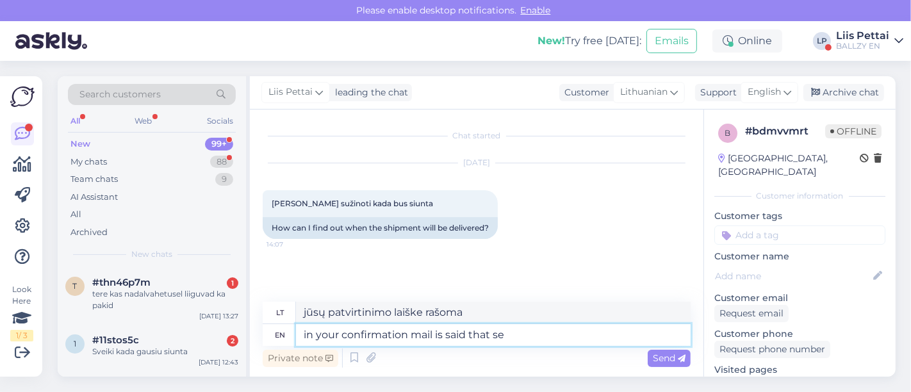
type textarea "jūsų patvirtinimo laiške parašyta, kad"
type textarea "in your confirmation mail is said that you"
type textarea "patvirtinimo laiške rašoma, kad jūs"
type textarea "in your confirmation mail is said that you will get"
type textarea "patvirtinimo laiške parašyta, kad jūs"
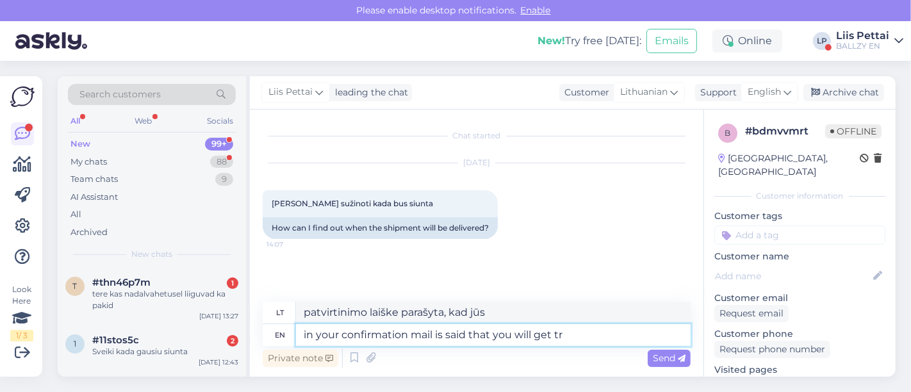
type textarea "in your confirmation mail is said that you will get tra"
type textarea "patvirtinimo laiške parašyta, kad gausite"
type textarea "in your confirmation mail is said that you will get tracking onc"
type textarea "Patvirtinimo laiške parašyta, kad gausite sekimo funkciją"
type textarea "in your confirmation mail is said that you will get tracking once the"
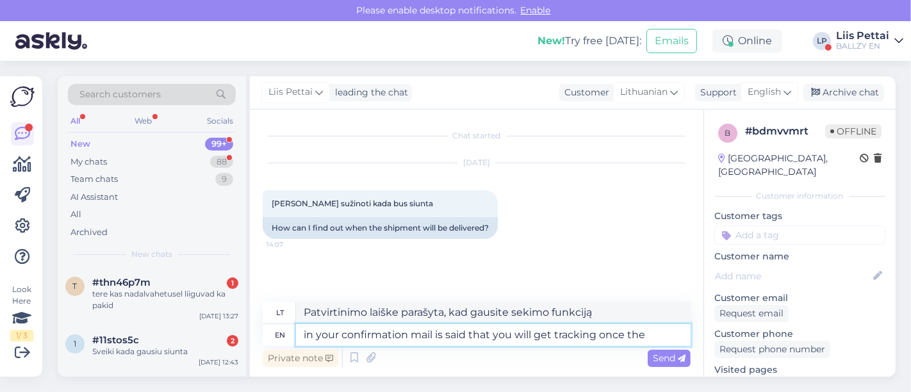
type textarea "Patvirtinimo laiške nurodyta, kad sekimą gausite vieną kartą"
type textarea "in your confirmation mail is said that you will get tracking once the or"
type textarea "Patvirtinimo laiške nurodyta, kad gausite sekimo informaciją, kai tik"
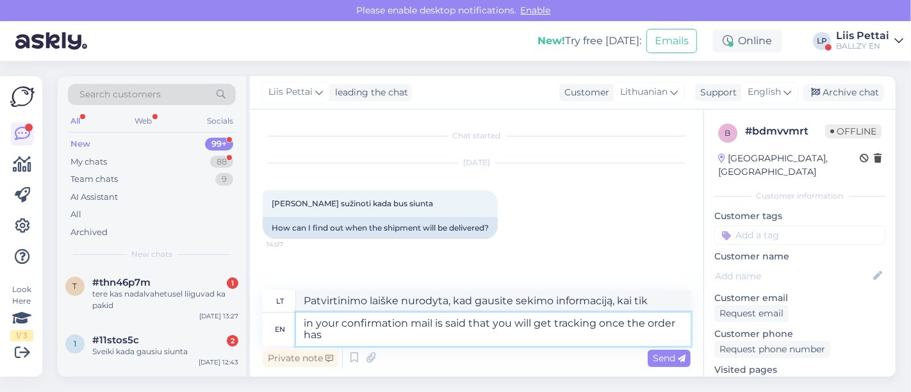
type textarea "in your confirmation mail is said that you will get tracking once the order has"
type textarea "Patvirtinimo laiške parašyta, kad gausite sekimo funkciją, kai tik gausite užsa…"
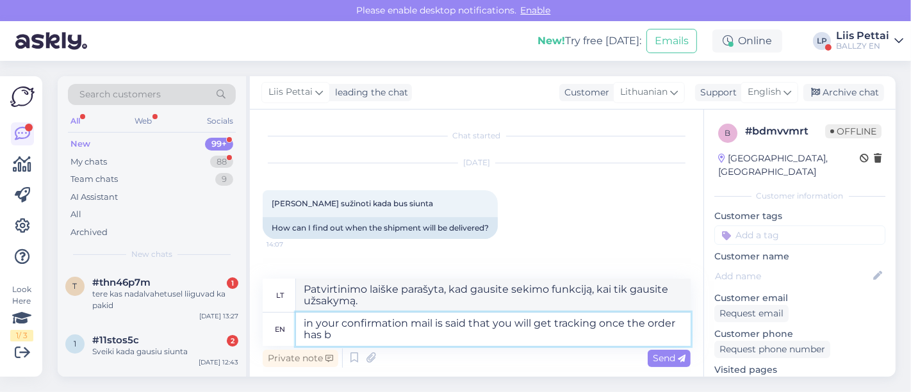
type textarea "in your confirmation mail is said that you will get tracking once the order has…"
type textarea "Patvirtinimo laiške parašyta, kad gausite sekimo funkciją, kai tik gausite užsa…"
type textarea "in your confirmation mail is said that you will get tracking once the order has…"
type textarea "Patvirtinimo laiške parašyta, kad gausite sekimą, kai tik užsakymas bus pateikt…"
type textarea "in your confirmation mail is said that you will get tracking once the order has…"
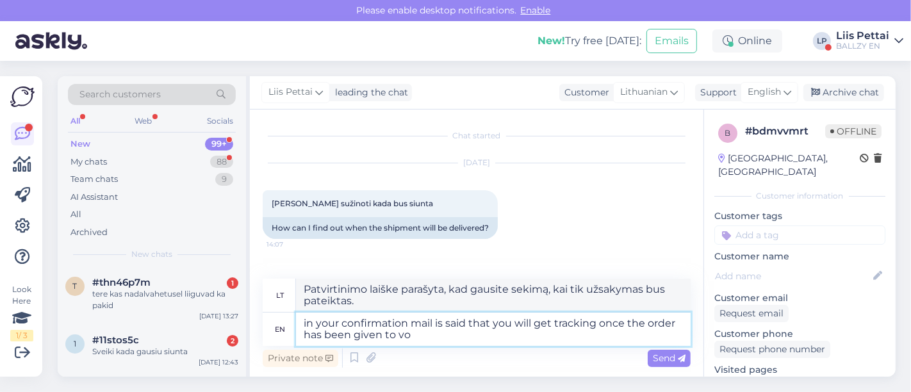
type textarea "Patvirtinimo laiške parašyta, kad gausite sekimą, kai tik užsakymas bus perduot…"
type textarea "in your confirmation mail is said that you will get tracking once the order has…"
type textarea "Patvirtinimo laiške nurodyta, kad gausite sekimą, kai užsakymas bus perduotas k…"
type textarea "in your confirmation mail is said that you will get tracking once the order has…"
type textarea "Patvirtinimo laiške nurodyta, kad gausite sekimą, kai užsakymas bus perduotas k…"
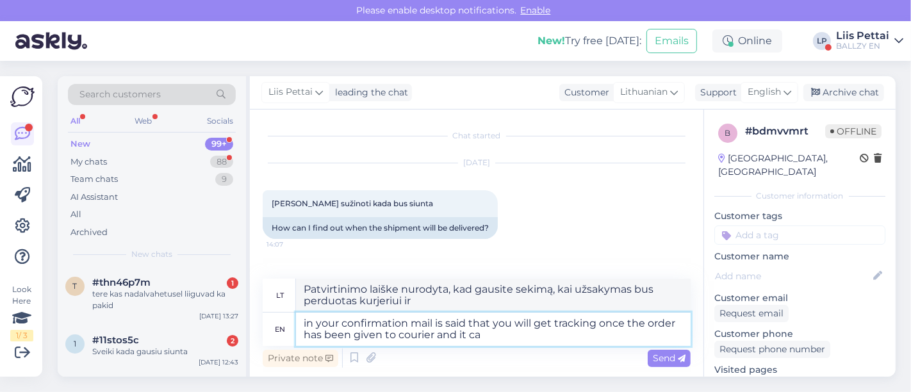
type textarea "in your confirmation mail is said that you will get tracking once the order has…"
type textarea "Jūsų patvirtinimo laiške parašyta, kad gausite sekimą, kai užsakymas bus perduo…"
type textarea "in your confirmation mail is said that you will get tracking once the order has…"
type textarea "Patvirtinimo laiške nurodyta, kad gausite sekimo funkciją, kai užsakymas bus pe…"
type textarea "in your confirmation mail is said that you will get tracking once the order has…"
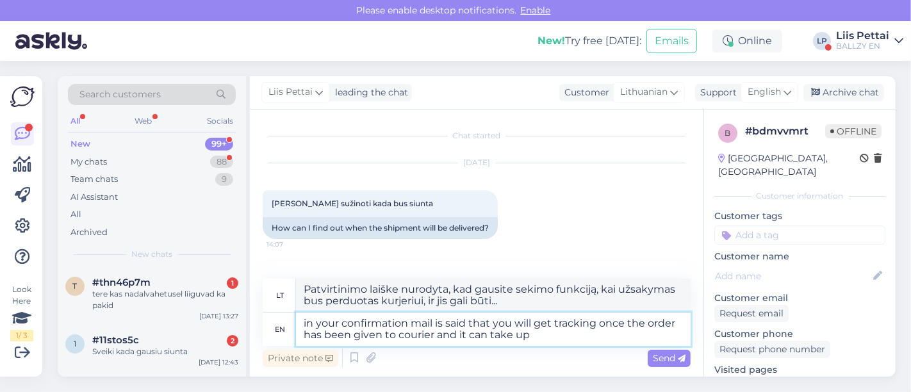
type textarea "Jūsų patvirtinimo laiške nurodyta, kad gausite sekimo funkciją, kai užsakymas b…"
type textarea "in your confirmation mail is said that you will get tracking once the order has…"
type textarea "Jūsų patvirtinimo laiške nurodyta, kad gausite sekimo funkciją, kai užsakymas b…"
type textarea "in your confirmation mail is said that you will get tracking once the order has…"
type textarea "Jūsų patvirtinimo laiške nurodyta, kad gausite sekimą, kai užsakymas bus perduo…"
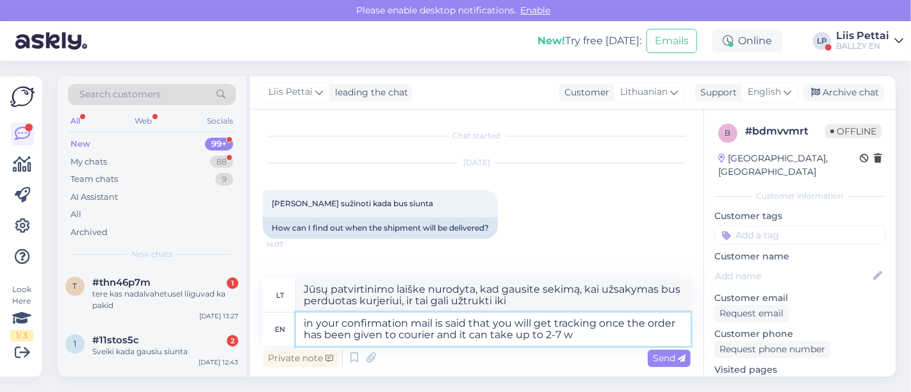
type textarea "in your confirmation mail is said that you will get tracking once the order has…"
type textarea "Patvirtinimo laiške nurodyta, kad siuntos sekimą gausite, kai tik užsakymas bus…"
type textarea "in your confirmation mail is said that you will get tracking once the order has…"
type textarea "Patvirtinimo laiške nurodyta, kad siuntos sekimą gausite, kai tik užsakymas bus…"
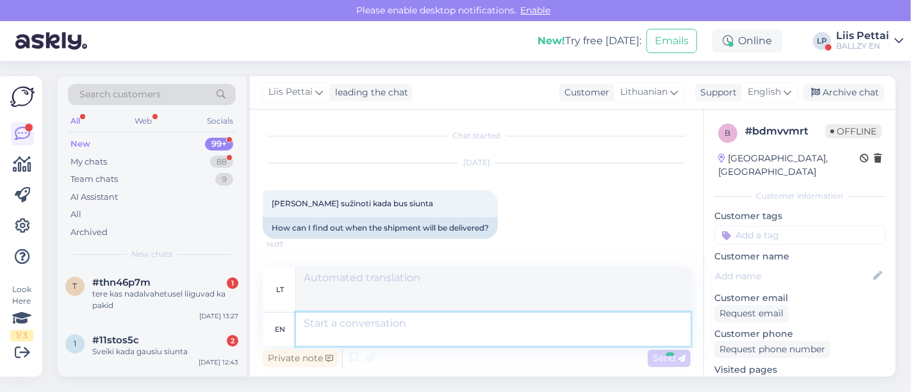
scroll to position [112, 0]
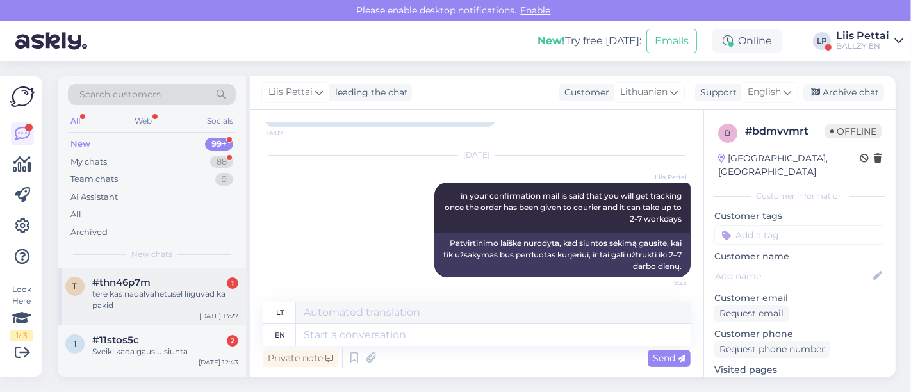
click at [167, 301] on div "tere kas nadalvahetusel liiguvad ka pakid" at bounding box center [165, 299] width 146 height 23
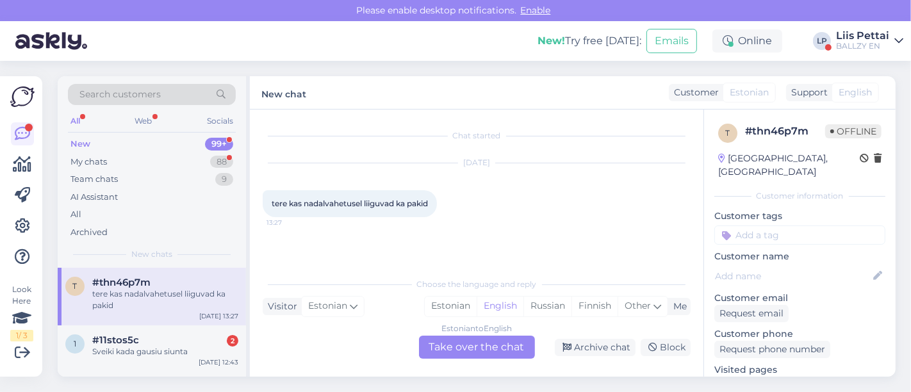
scroll to position [0, 0]
click at [512, 351] on div "Estonian to English Take over the chat" at bounding box center [477, 347] width 116 height 23
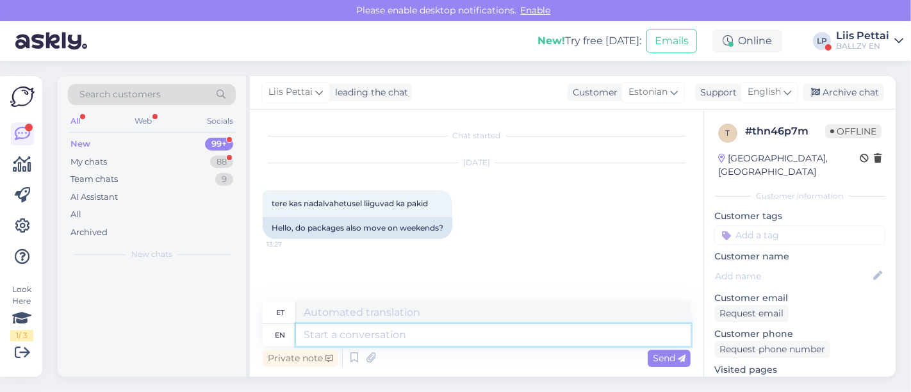
click at [473, 338] on textarea at bounding box center [493, 335] width 395 height 22
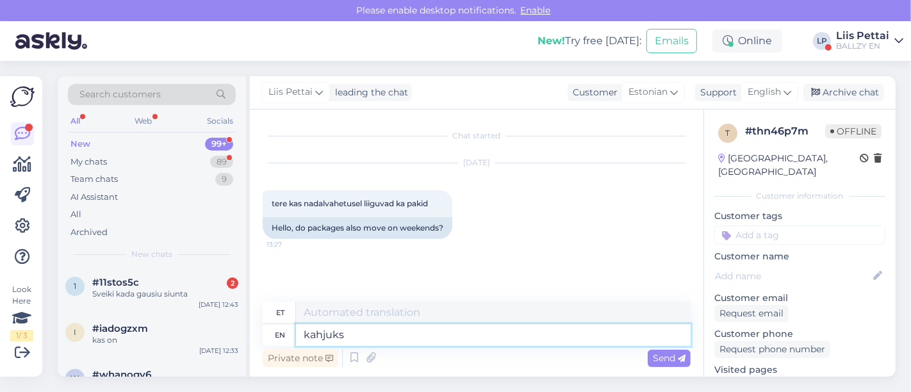
type textarea "kahjuks e"
type textarea "kahjuks"
type textarea "kahjuks ei"
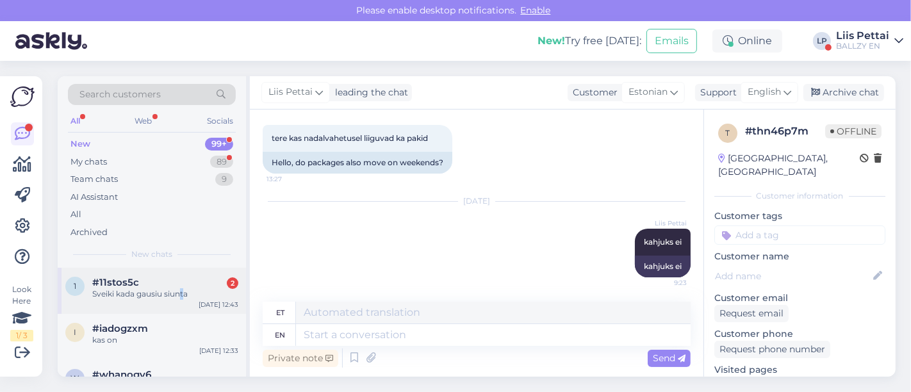
click at [182, 292] on div "Sveiki kada gausiu siunta" at bounding box center [165, 294] width 146 height 12
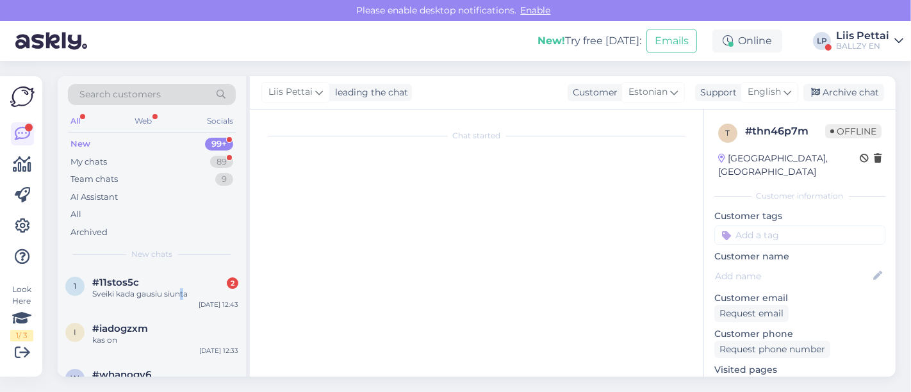
scroll to position [108, 0]
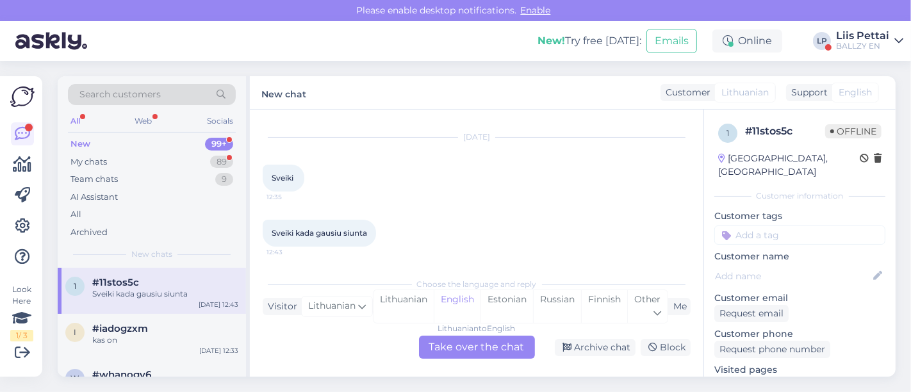
click at [470, 348] on div "Lithuanian to English Take over the chat" at bounding box center [477, 347] width 116 height 23
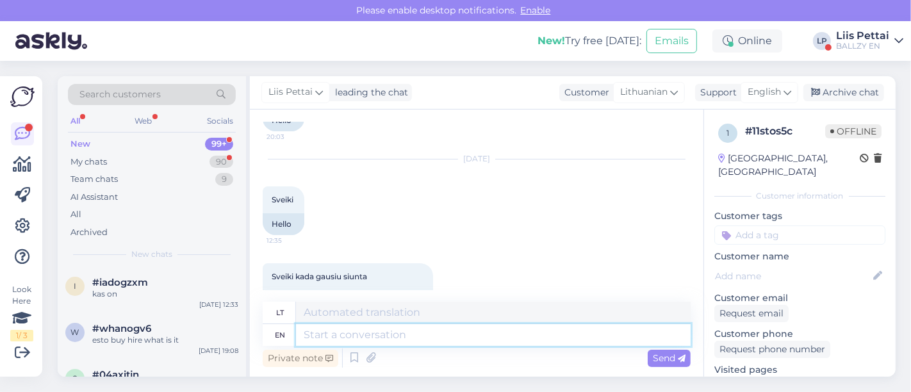
click at [441, 337] on textarea at bounding box center [493, 335] width 395 height 22
drag, startPoint x: 703, startPoint y: 225, endPoint x: 704, endPoint y: 272, distance: 46.8
click at [704, 272] on div "Chat started Sep 9 2025 Sveiki 20:03 Hello Sep 10 2025 Sveiki 12:35 Hello Sveik…" at bounding box center [573, 243] width 646 height 267
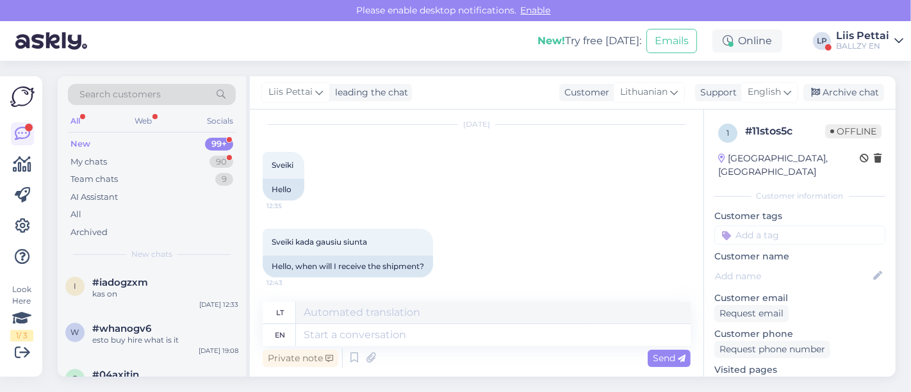
click at [580, 286] on div "Sveiki kada gausiu siunta 12:43 Hello, when will I receive the shipment?" at bounding box center [477, 253] width 428 height 77
click at [573, 286] on div "Sveiki kada gausiu siunta 12:43 Hello, when will I receive the shipment?" at bounding box center [477, 253] width 428 height 77
click at [532, 336] on textarea at bounding box center [493, 335] width 395 height 22
type textarea "we a"
type textarea "mes"
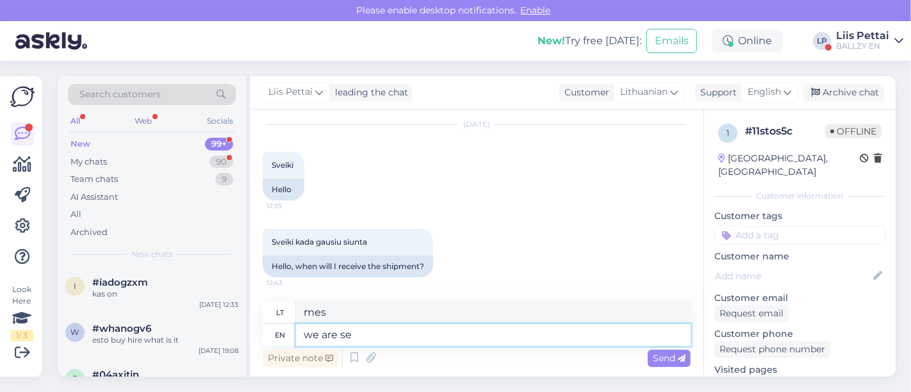
type textarea "we are sen"
type textarea "mes esame"
type textarea "we are sending o"
type textarea "mes siunčiame"
type textarea "we are sending orders out"
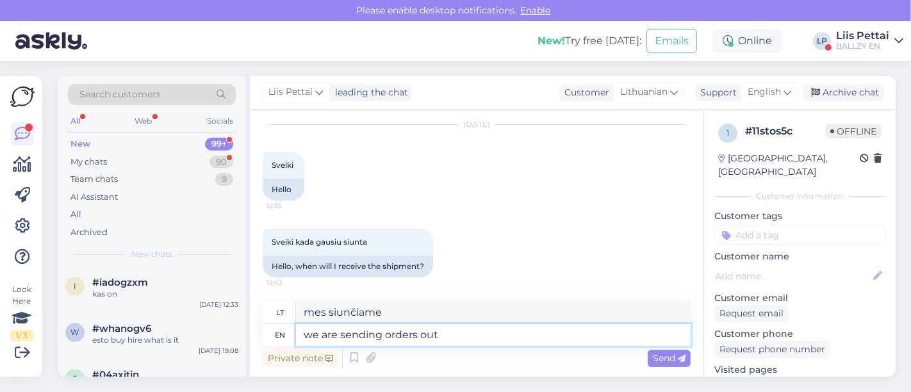
type textarea "siunčiame užsakymus"
type textarea "we are sending orders out"
type textarea "mes siunčiame užsakymus"
type textarea "we are sending orders out 2-7"
type textarea "Užsakymus siunčiame 2–7 d."
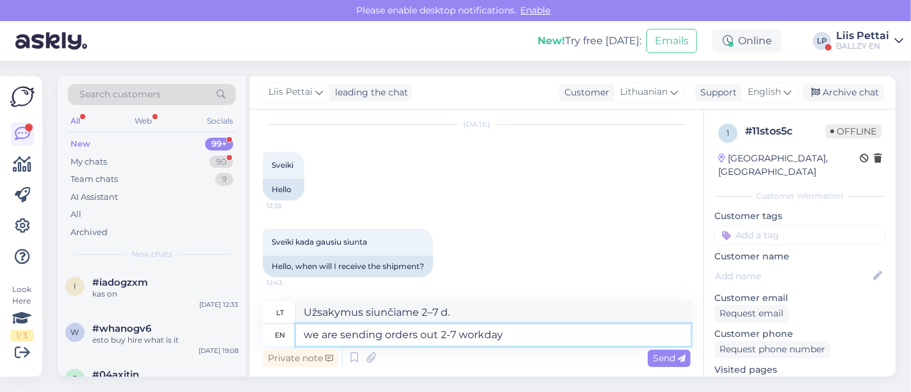
type textarea "we are sending orders out 2-7 workdays"
type textarea "Užsakymus išsiunčiame per 2–7 darbo dienas"
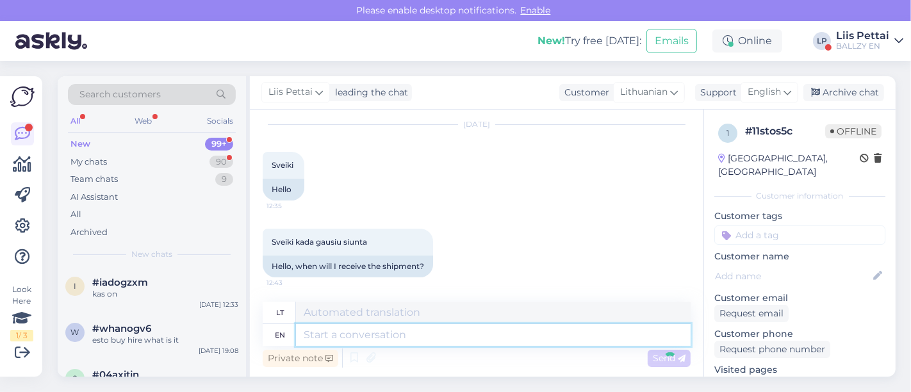
scroll to position [246, 0]
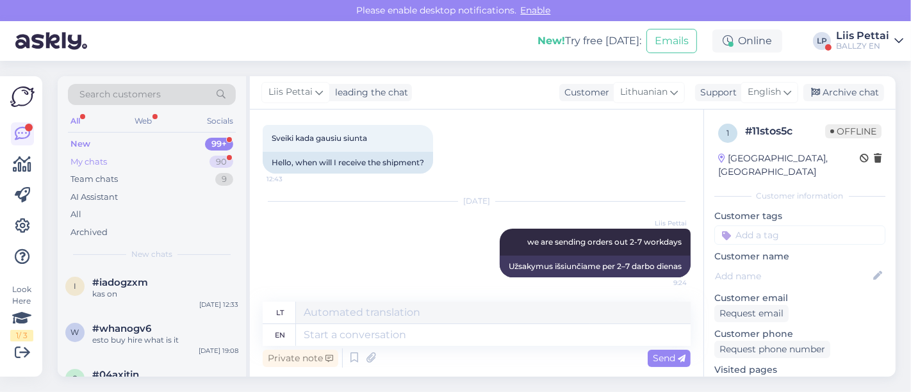
click at [141, 156] on div "My chats 90" at bounding box center [152, 162] width 168 height 18
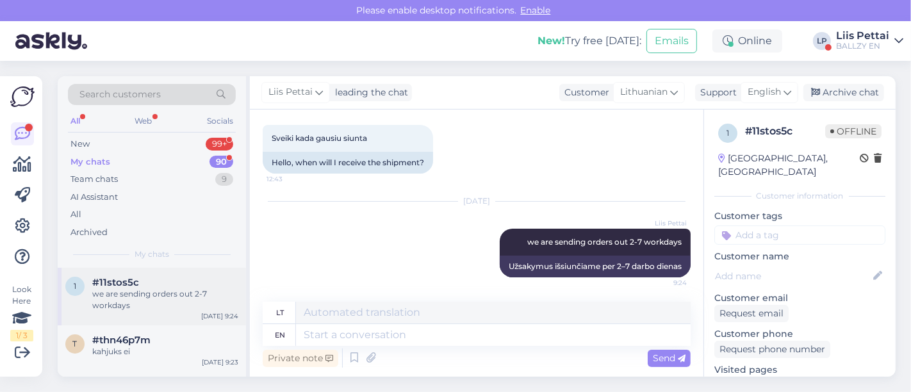
click at [137, 313] on div "1 #11stos5c we are sending orders out 2-7 workdays Sep 11 9:24" at bounding box center [152, 297] width 188 height 58
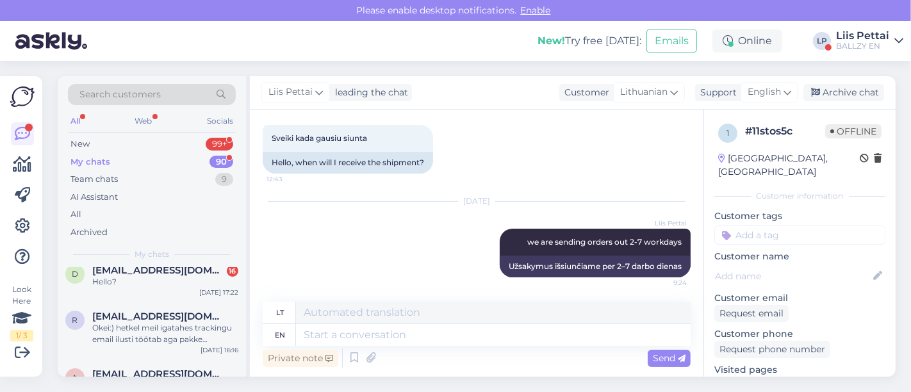
scroll to position [342, 0]
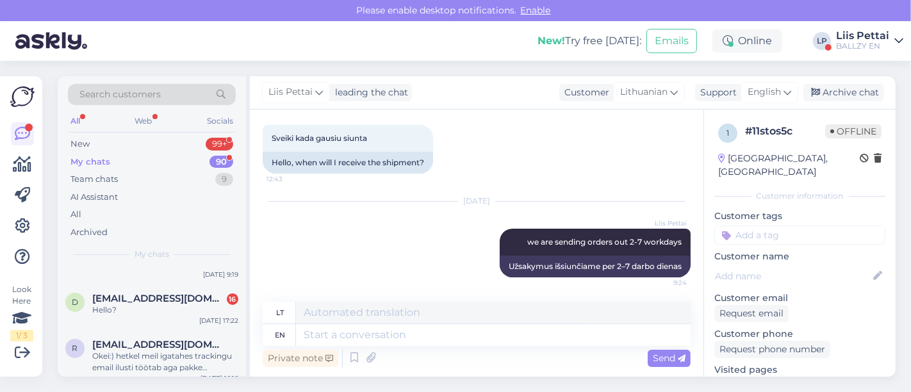
click at [137, 313] on div "Hello?" at bounding box center [165, 310] width 146 height 12
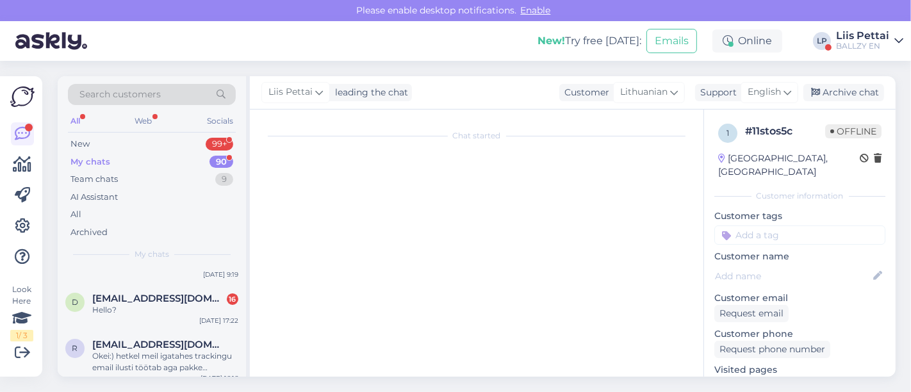
scroll to position [5218, 0]
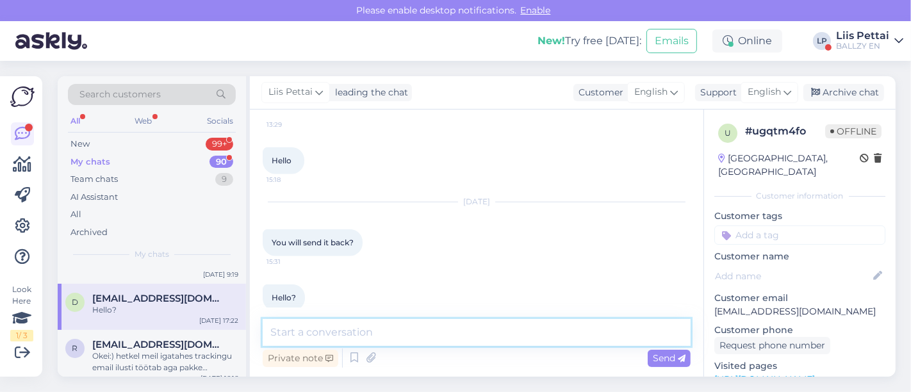
click at [572, 334] on textarea at bounding box center [477, 332] width 428 height 27
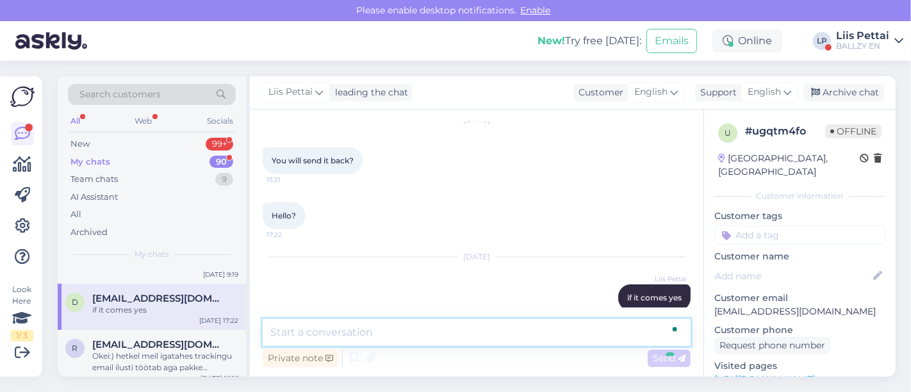
scroll to position [5366, 0]
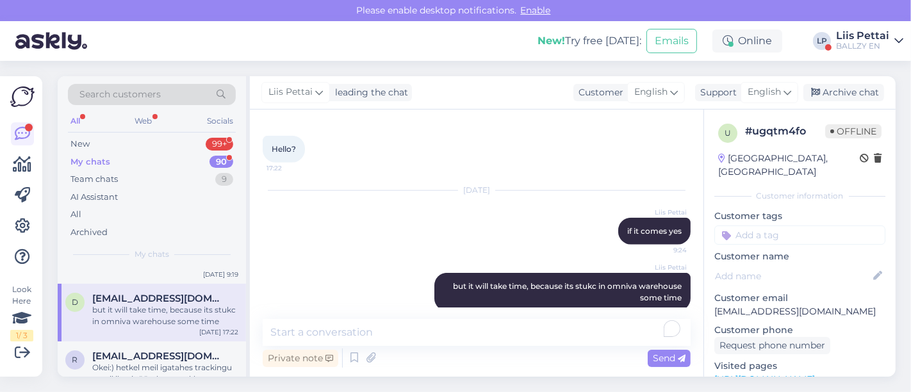
click at [854, 31] on div "Liis Pettai" at bounding box center [862, 36] width 53 height 10
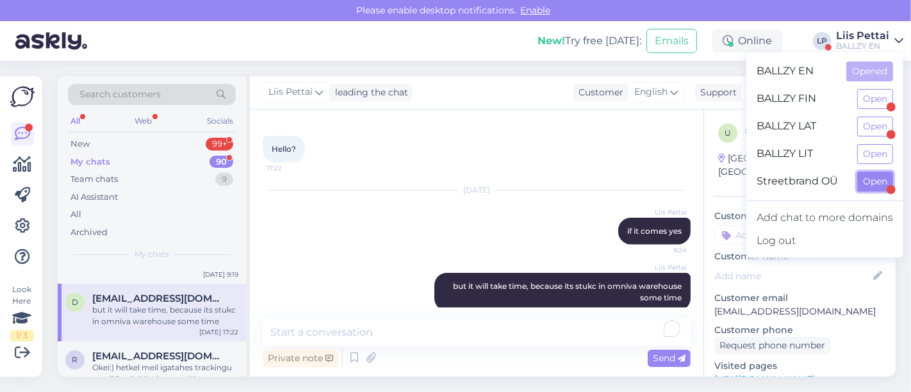
click at [872, 174] on button "Open" at bounding box center [876, 182] width 36 height 20
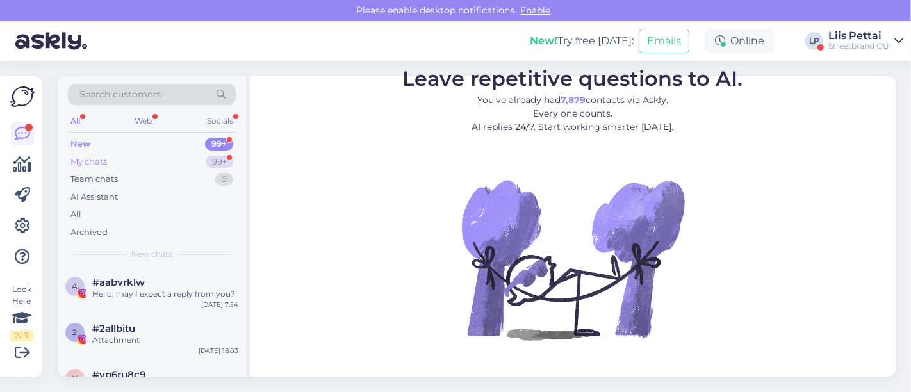
click at [118, 165] on div "My chats 99+" at bounding box center [152, 162] width 168 height 18
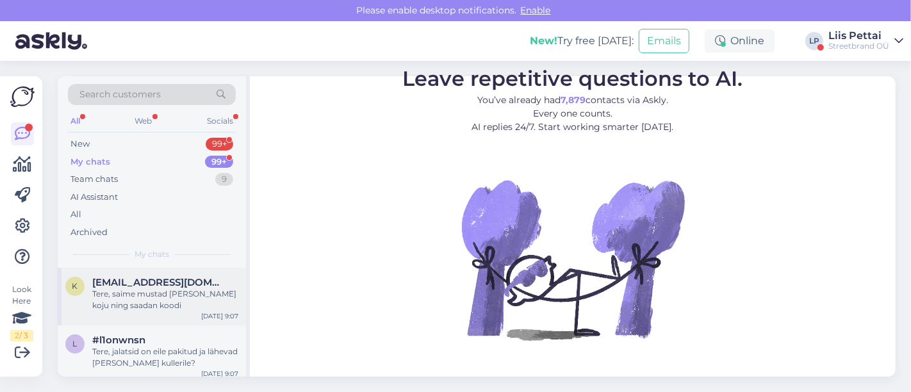
click at [126, 294] on div "Tere, saime mustad [PERSON_NAME] koju ning saadan koodi" at bounding box center [165, 299] width 146 height 23
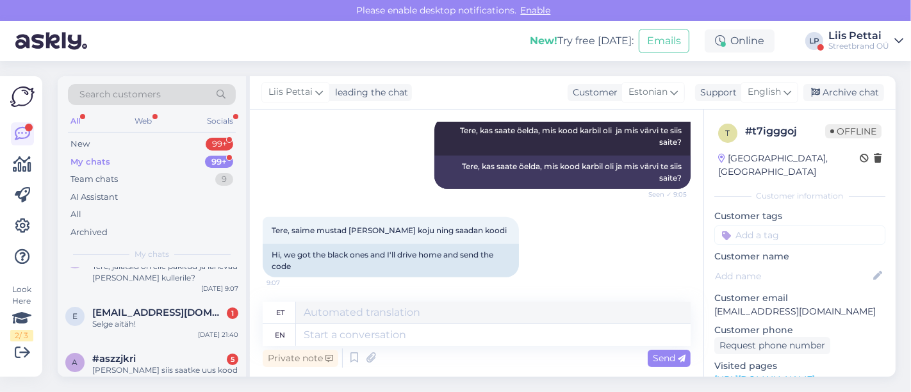
scroll to position [113, 0]
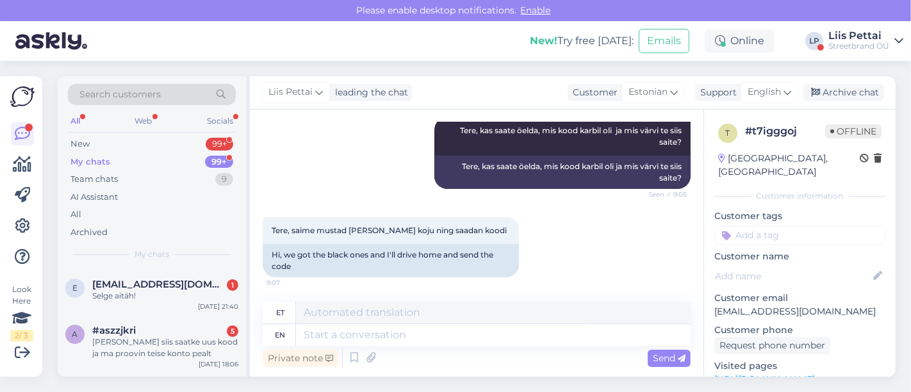
click at [126, 294] on div "Selge aitäh!" at bounding box center [165, 296] width 146 height 12
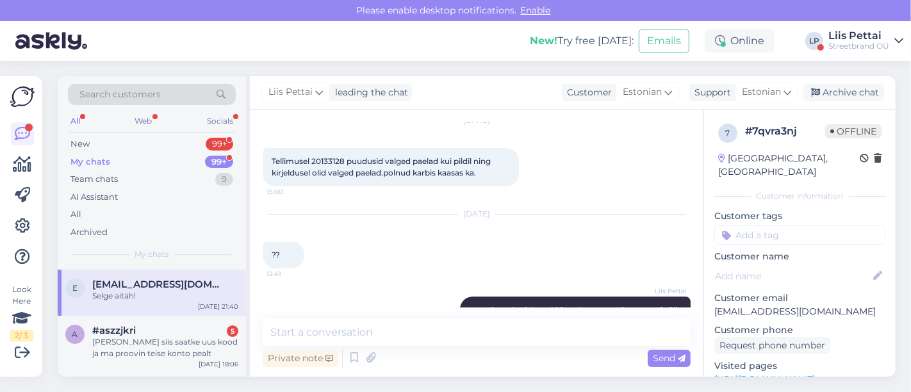
scroll to position [40, 0]
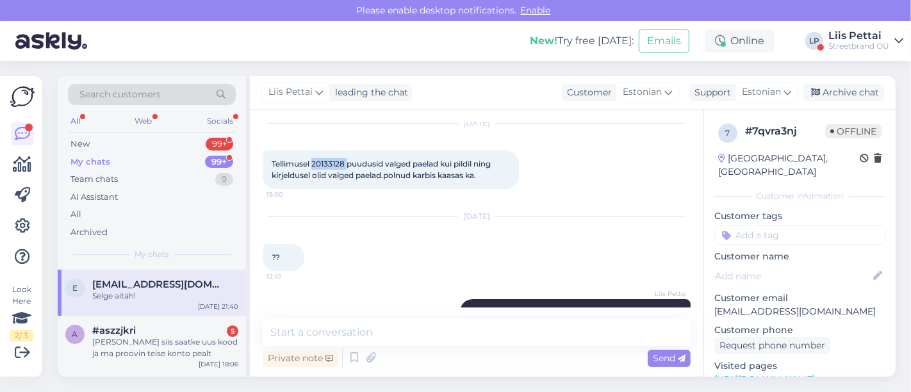
drag, startPoint x: 313, startPoint y: 163, endPoint x: 346, endPoint y: 161, distance: 33.4
click at [347, 161] on span "Tellimusel 20133128 puudusid valged paelad kui pildil ning kirjeldusel olid val…" at bounding box center [382, 169] width 221 height 21
copy span "20133128"
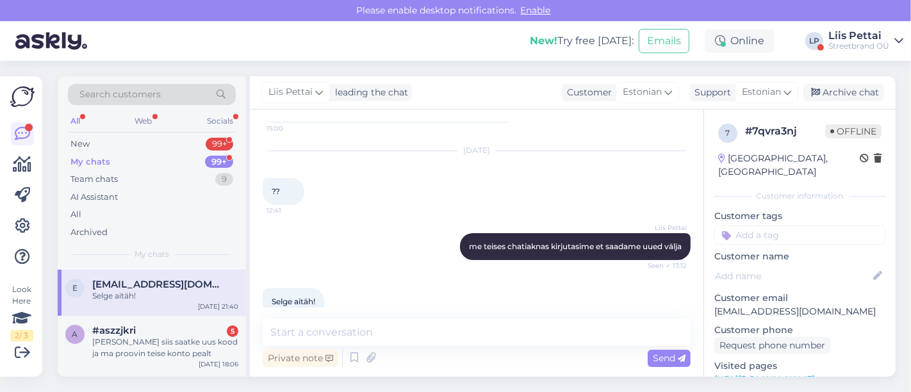
scroll to position [126, 0]
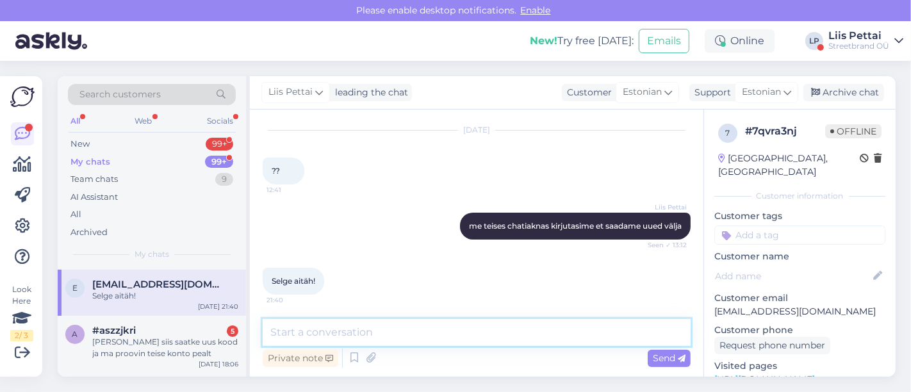
click at [567, 343] on textarea at bounding box center [477, 332] width 428 height 27
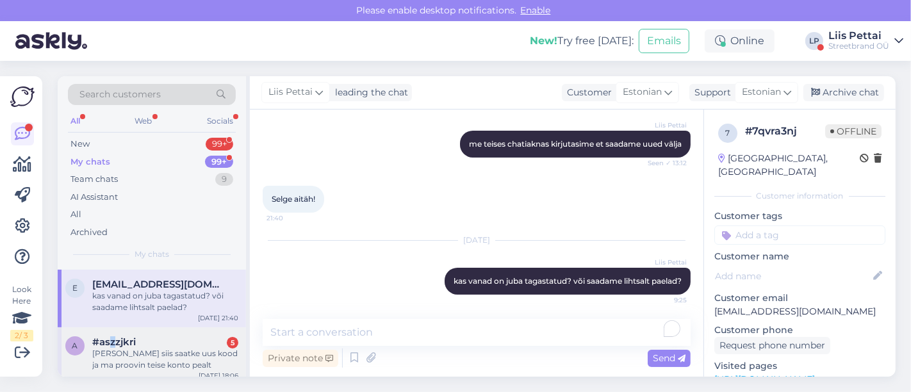
click at [113, 341] on span "#aszzjkri" at bounding box center [114, 343] width 44 height 12
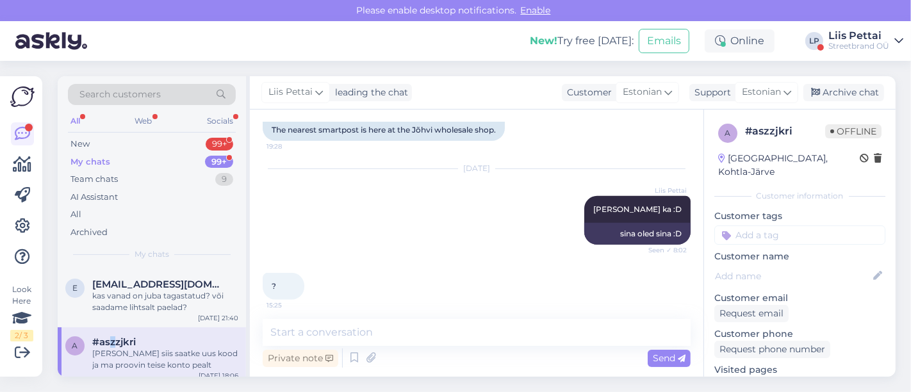
scroll to position [4998, 0]
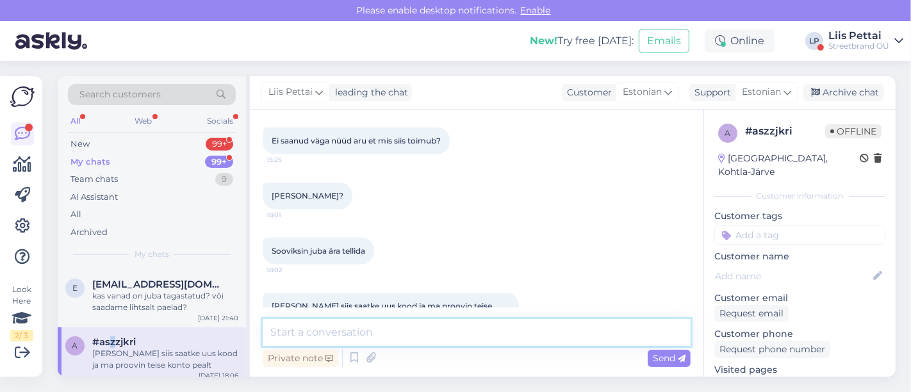
click at [620, 330] on textarea at bounding box center [477, 332] width 428 height 27
click at [472, 348] on div "Private note Send" at bounding box center [477, 358] width 428 height 24
click at [472, 332] on textarea "To enrich screen reader interactions, please activate Accessibility in Grammarl…" at bounding box center [477, 332] width 428 height 27
paste textarea "30OFF-6NBX1"
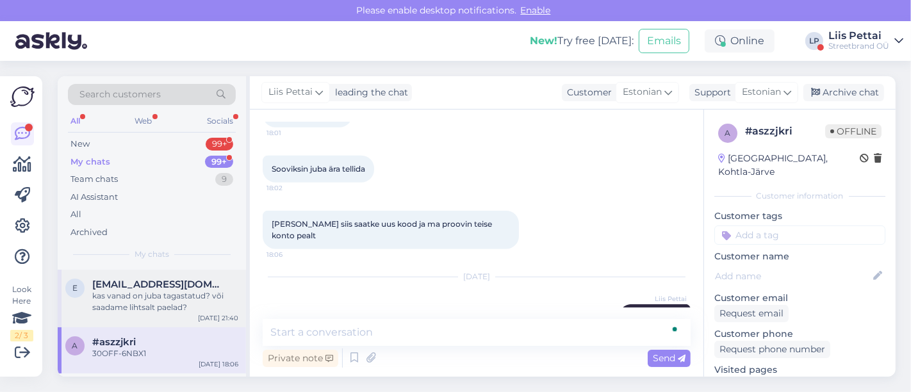
click at [144, 294] on div "kas vanad on juba tagastatud? või saadame lihtsalt paelad?" at bounding box center [165, 301] width 146 height 23
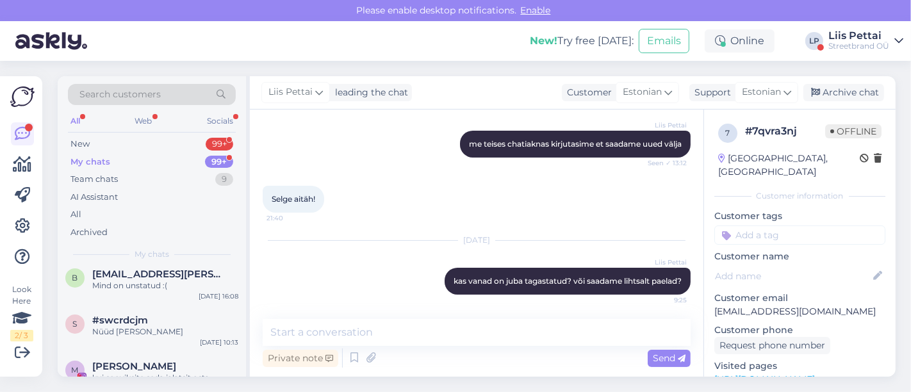
scroll to position [199, 0]
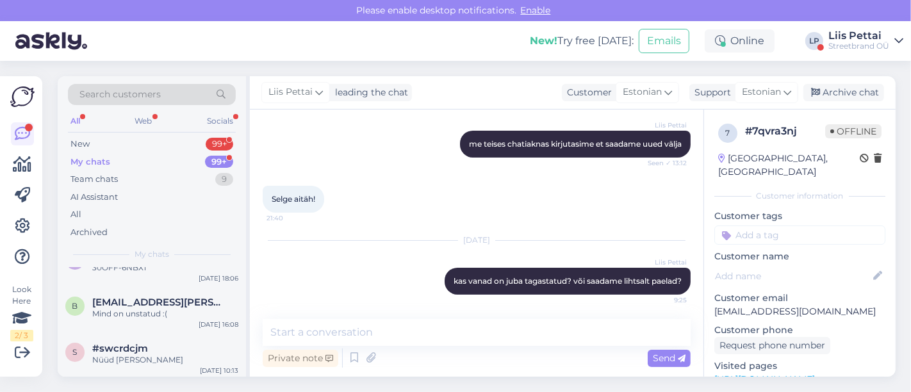
click at [144, 294] on div "b birget.klooster@gmail.com Mind on unstatud :( Sep 10 16:08" at bounding box center [152, 311] width 188 height 46
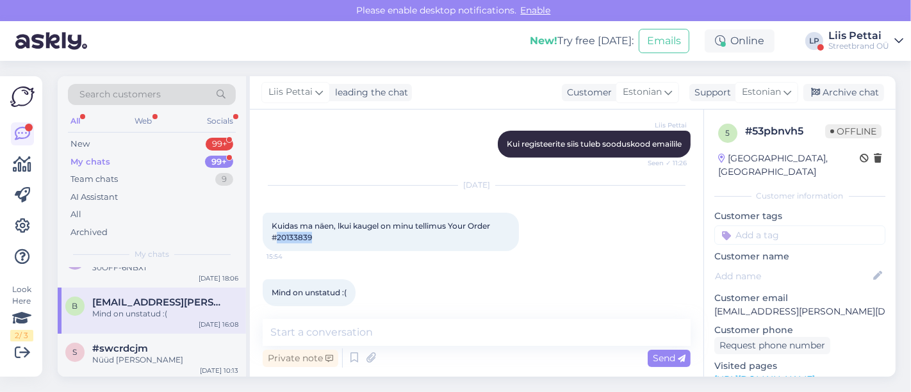
drag, startPoint x: 278, startPoint y: 224, endPoint x: 319, endPoint y: 228, distance: 41.2
click at [319, 228] on div "Kuidas ma näen, lkui kaugel on minu tellimus Your Order #20133839 15:54" at bounding box center [391, 232] width 256 height 38
copy span "20133839"
click at [450, 339] on textarea at bounding box center [477, 332] width 428 height 27
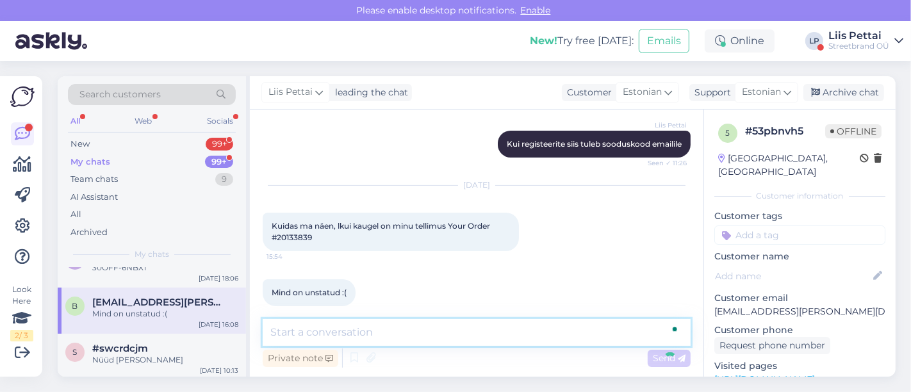
scroll to position [367, 0]
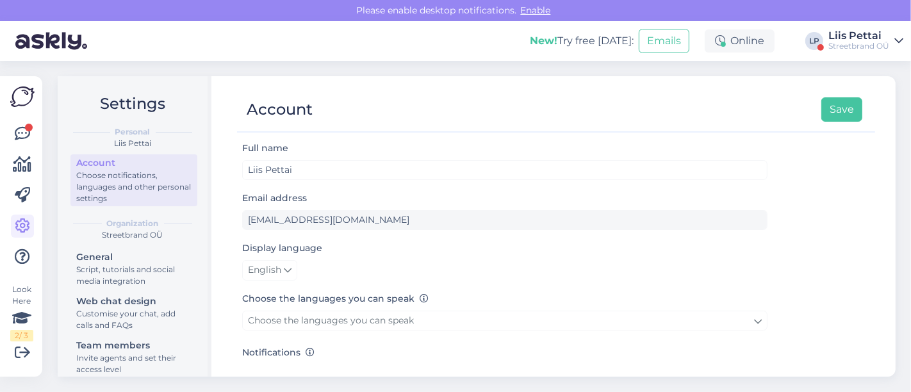
click at [8, 131] on div "Look Here 2 / 3 Get more Your checklist to get more value from Askly. Close Con…" at bounding box center [21, 226] width 42 height 301
click at [24, 131] on icon at bounding box center [22, 133] width 15 height 15
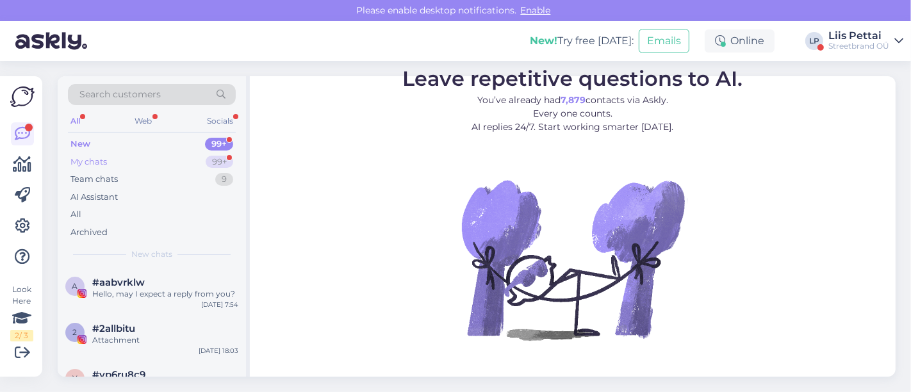
drag, startPoint x: 106, startPoint y: 148, endPoint x: 106, endPoint y: 154, distance: 6.4
click at [106, 150] on div "New 99+" at bounding box center [152, 144] width 168 height 18
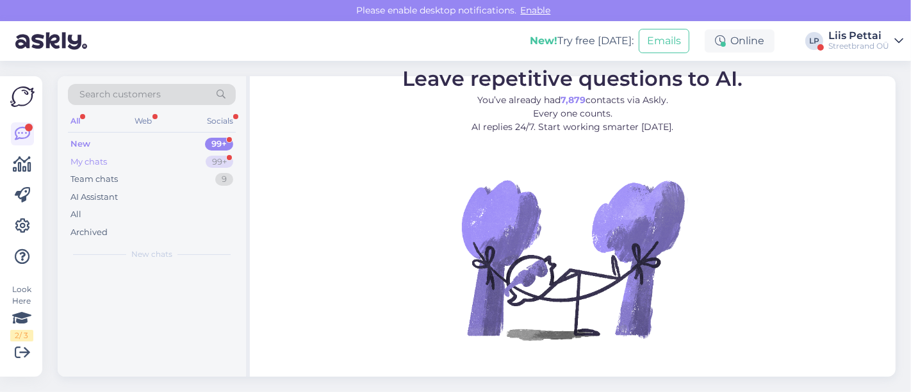
click at [106, 160] on div "My chats" at bounding box center [89, 162] width 37 height 13
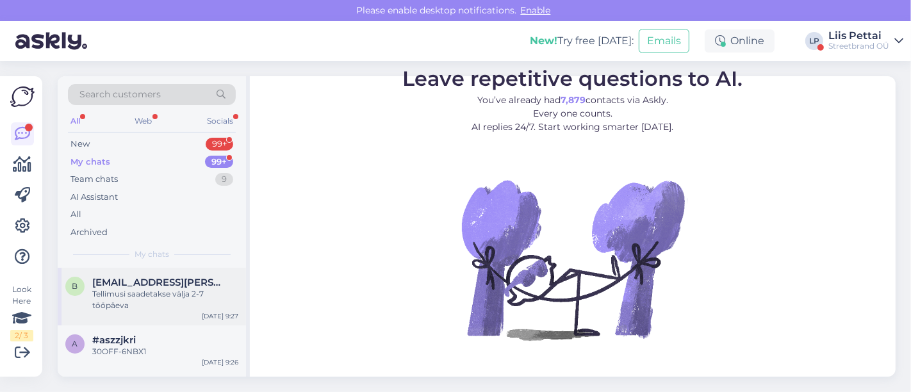
click at [128, 288] on div "Tellimusi saadetakse välja 2-7 tööpäeva" at bounding box center [165, 299] width 146 height 23
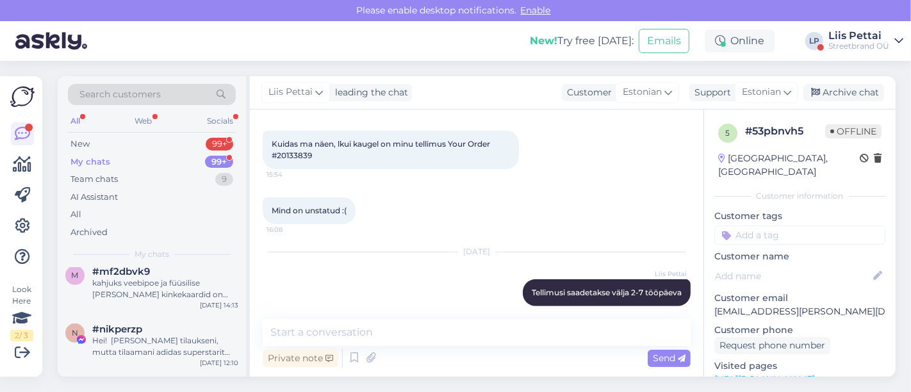
scroll to position [712, 0]
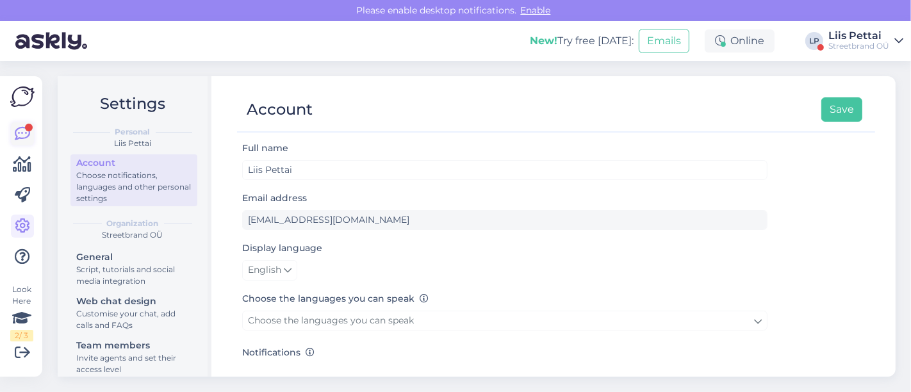
click at [22, 135] on icon at bounding box center [22, 133] width 15 height 15
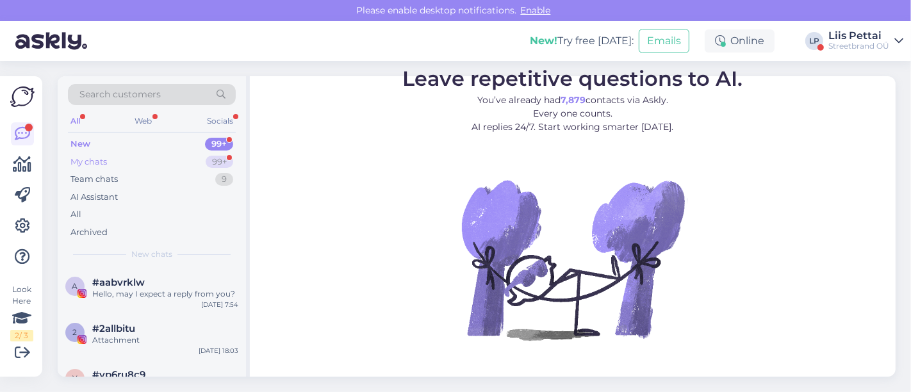
click at [103, 157] on div "My chats" at bounding box center [89, 162] width 37 height 13
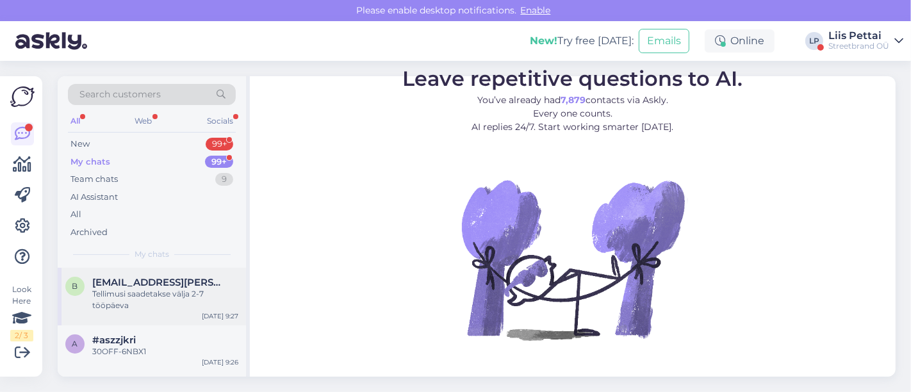
click at [119, 285] on span "[EMAIL_ADDRESS][PERSON_NAME][DOMAIN_NAME]" at bounding box center [158, 283] width 133 height 12
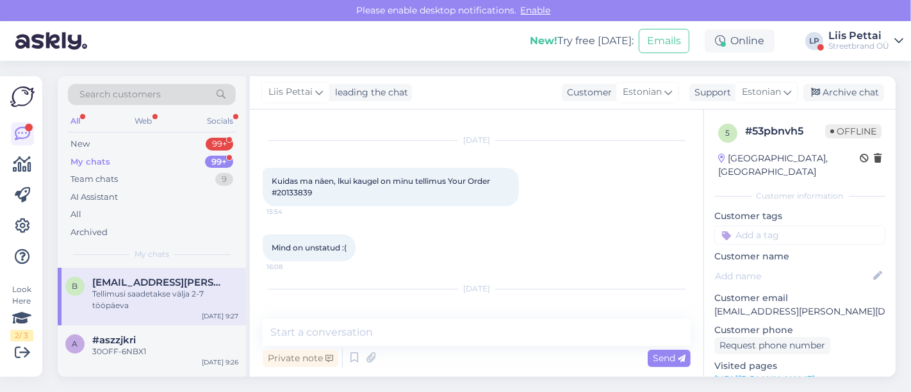
scroll to position [335, 0]
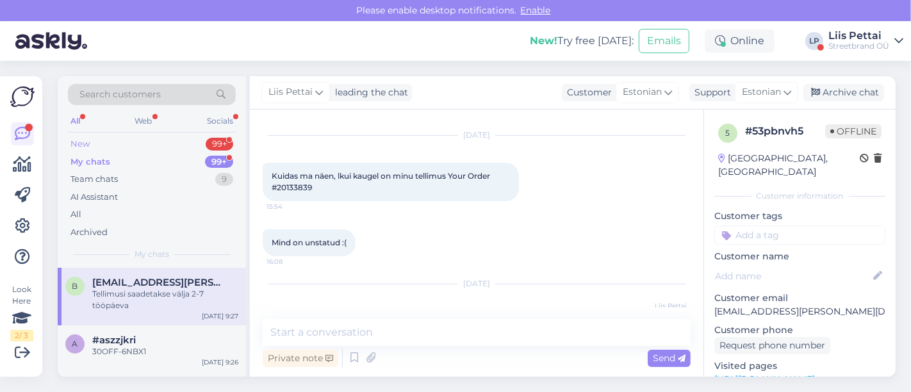
click at [138, 142] on div "New 99+" at bounding box center [152, 144] width 168 height 18
